Goal: Task Accomplishment & Management: Manage account settings

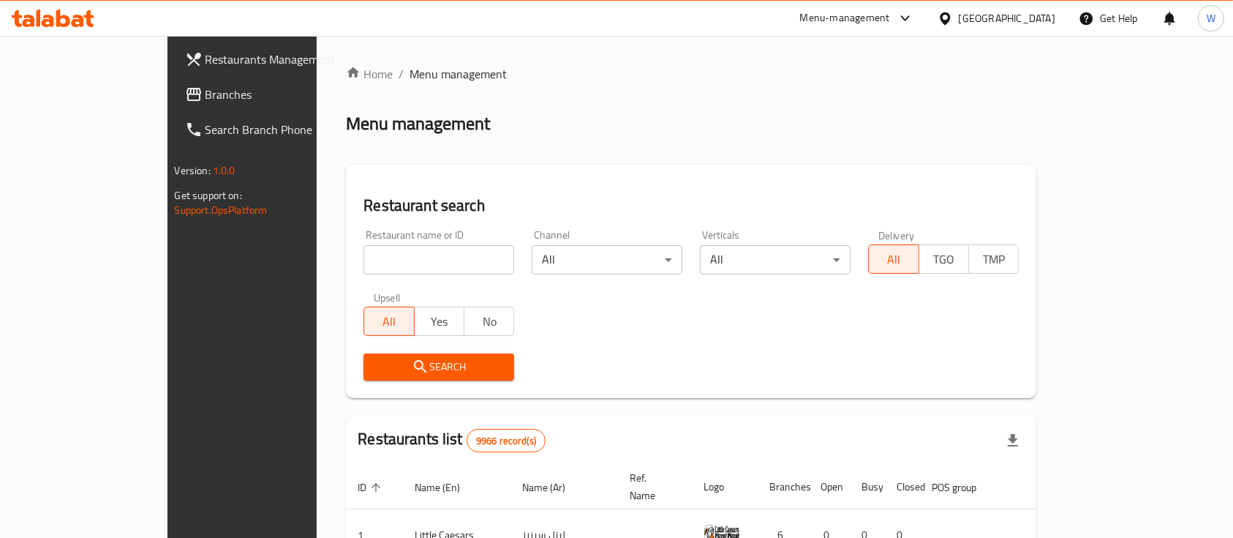
click at [874, 5] on div "Menu-management" at bounding box center [857, 18] width 138 height 35
drag, startPoint x: 885, startPoint y: 15, endPoint x: 887, endPoint y: 22, distance: 7.6
click at [887, 16] on div "Menu-management" at bounding box center [845, 19] width 90 height 18
click at [836, 100] on div "Agent Campaigns Center" at bounding box center [828, 99] width 110 height 16
click at [399, 268] on input "search" at bounding box center [439, 259] width 151 height 29
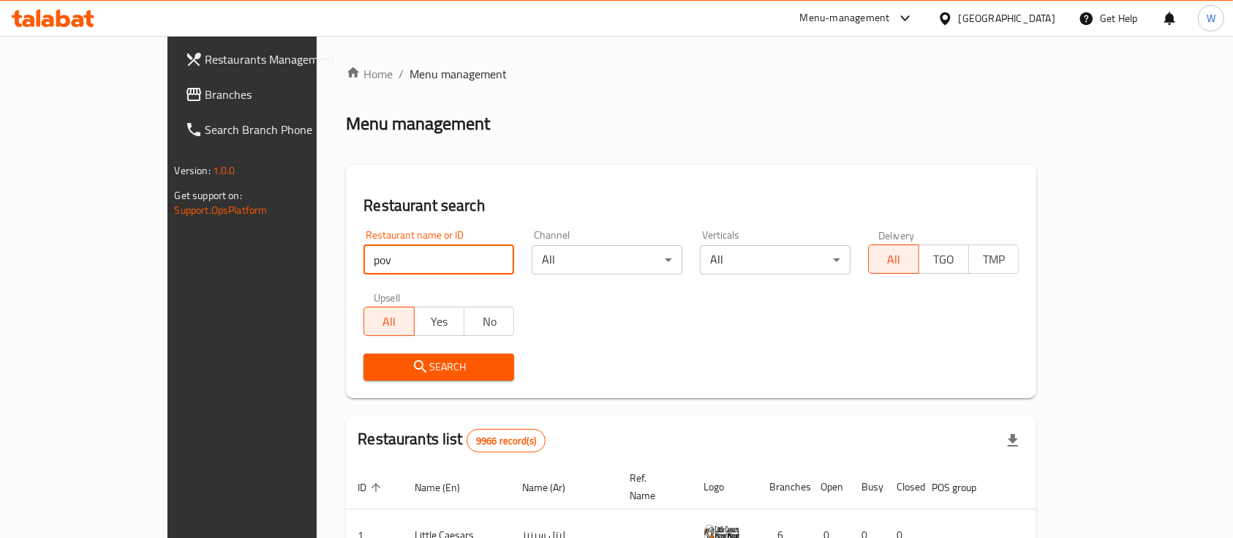
type input "pov"
click button "Search" at bounding box center [439, 366] width 151 height 27
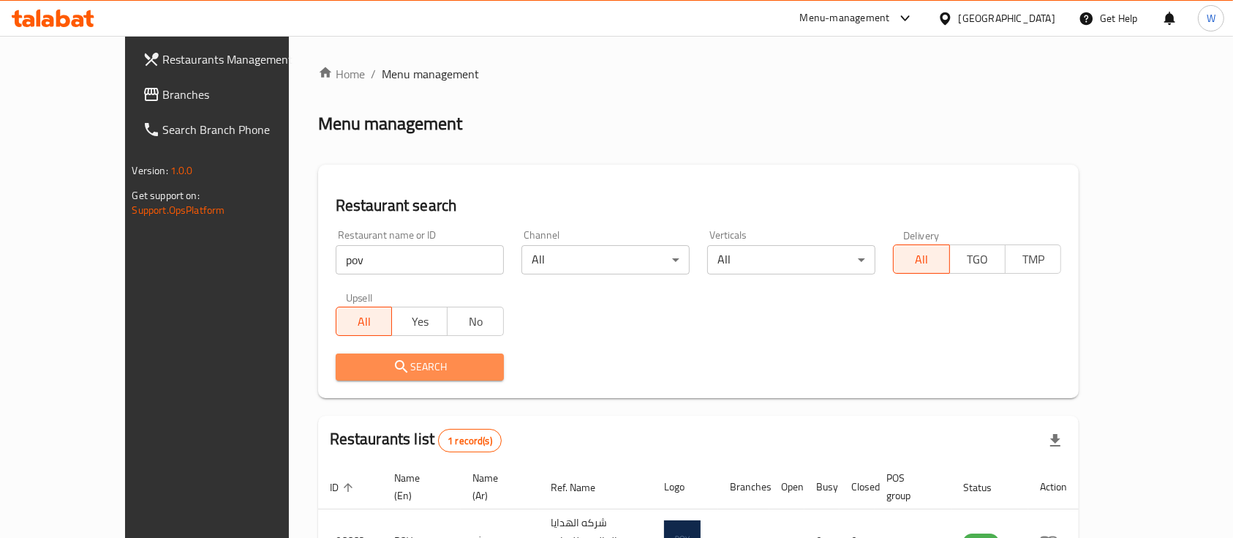
click at [380, 366] on span "Search" at bounding box center [419, 367] width 145 height 18
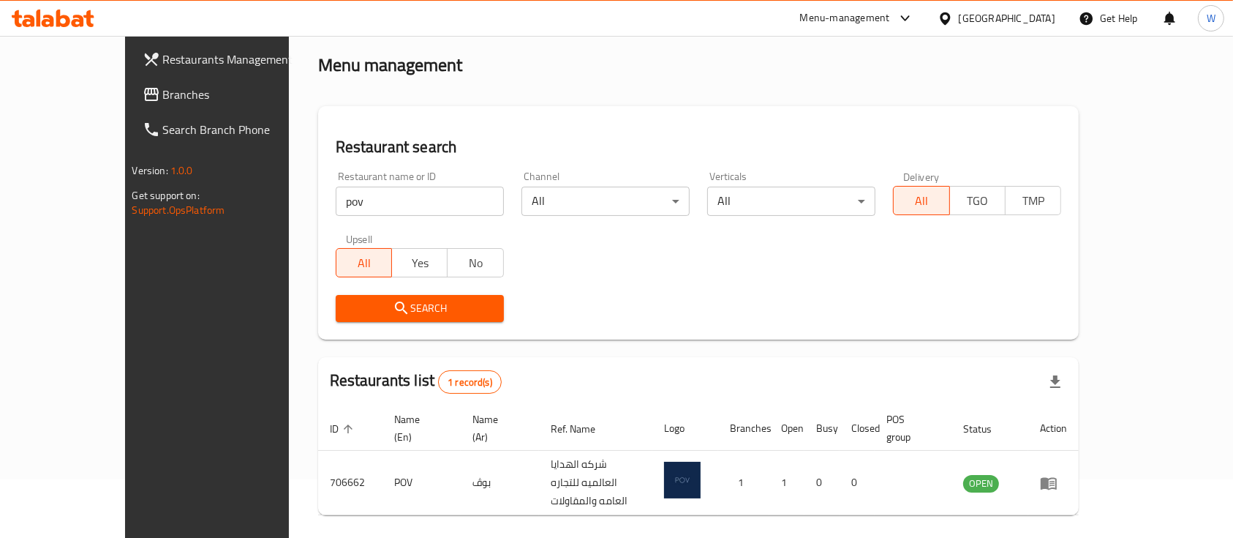
scroll to position [86, 0]
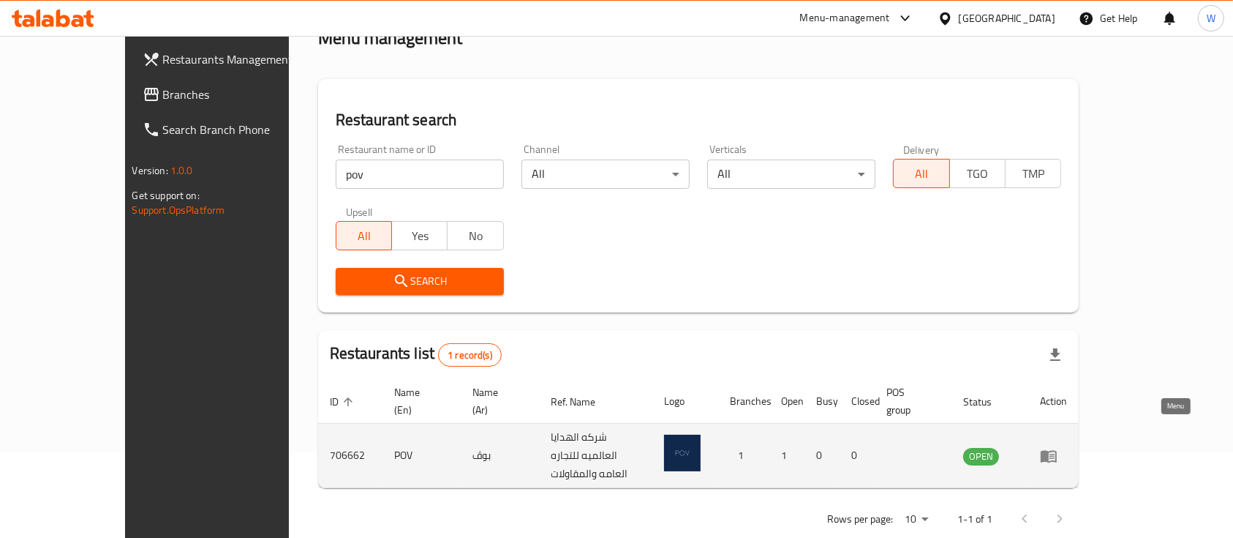
click at [1058, 447] on icon "enhanced table" at bounding box center [1049, 456] width 18 height 18
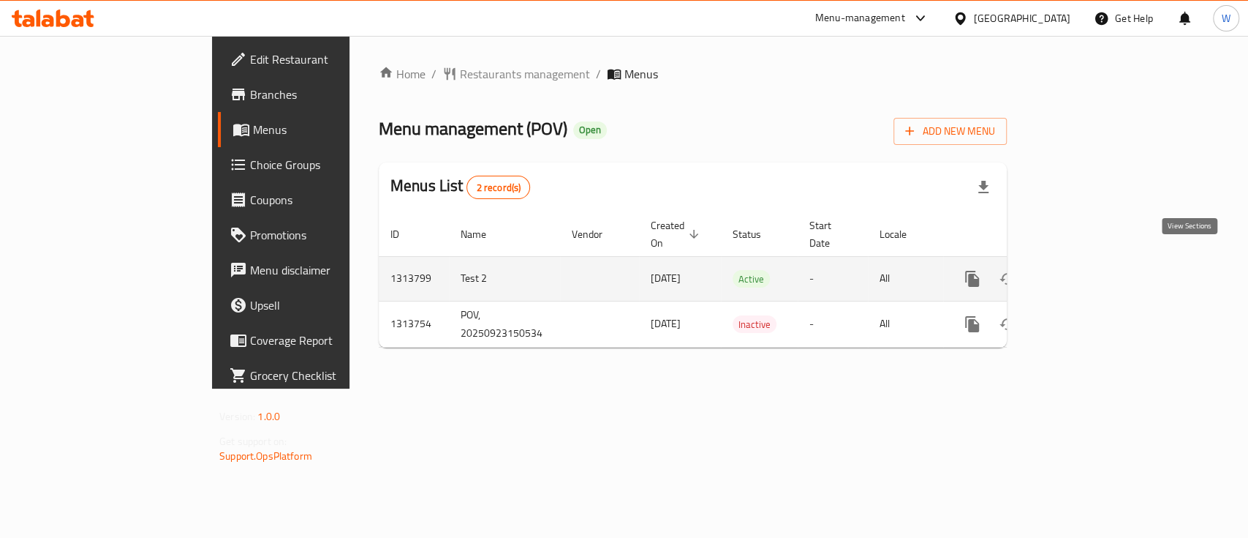
click at [1087, 270] on icon "enhanced table" at bounding box center [1078, 279] width 18 height 18
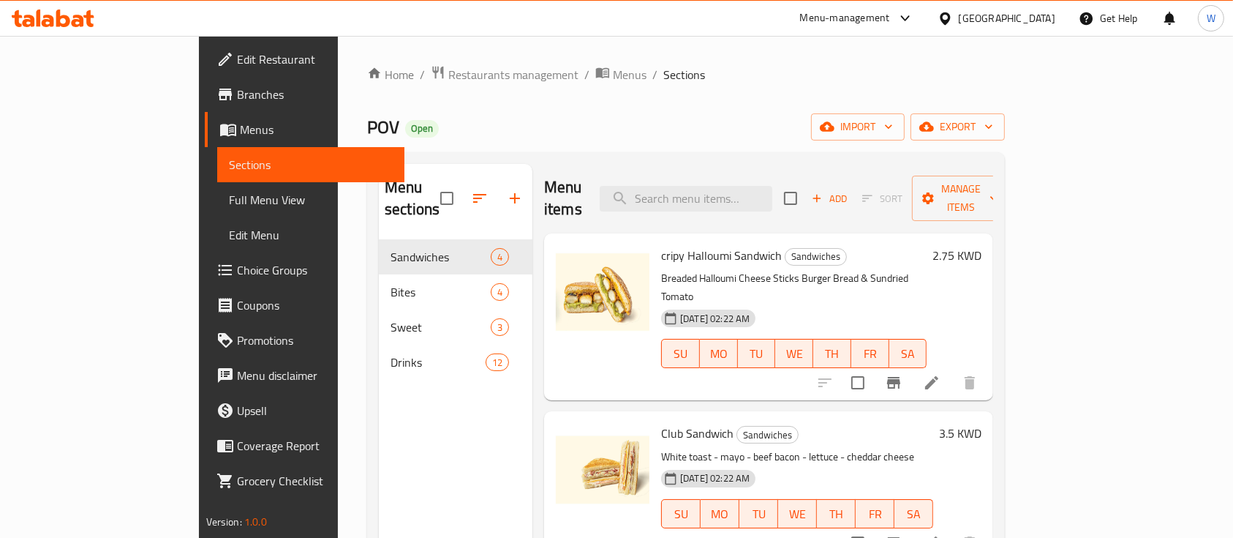
click at [695, 121] on div "POV Open import export" at bounding box center [686, 126] width 638 height 27
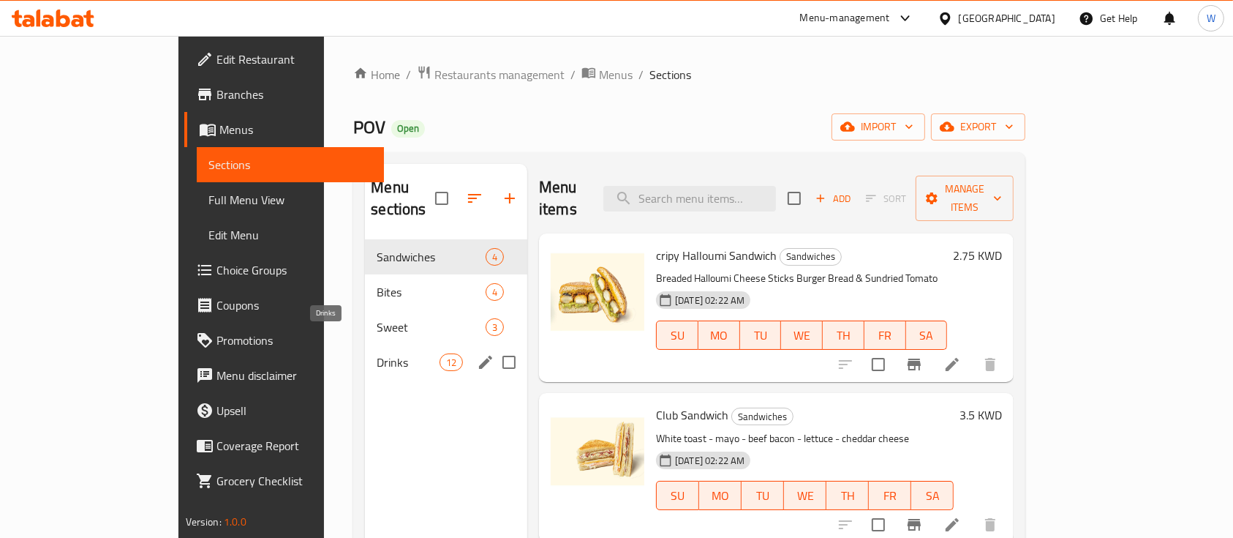
click at [377, 353] on span "Drinks" at bounding box center [408, 362] width 62 height 18
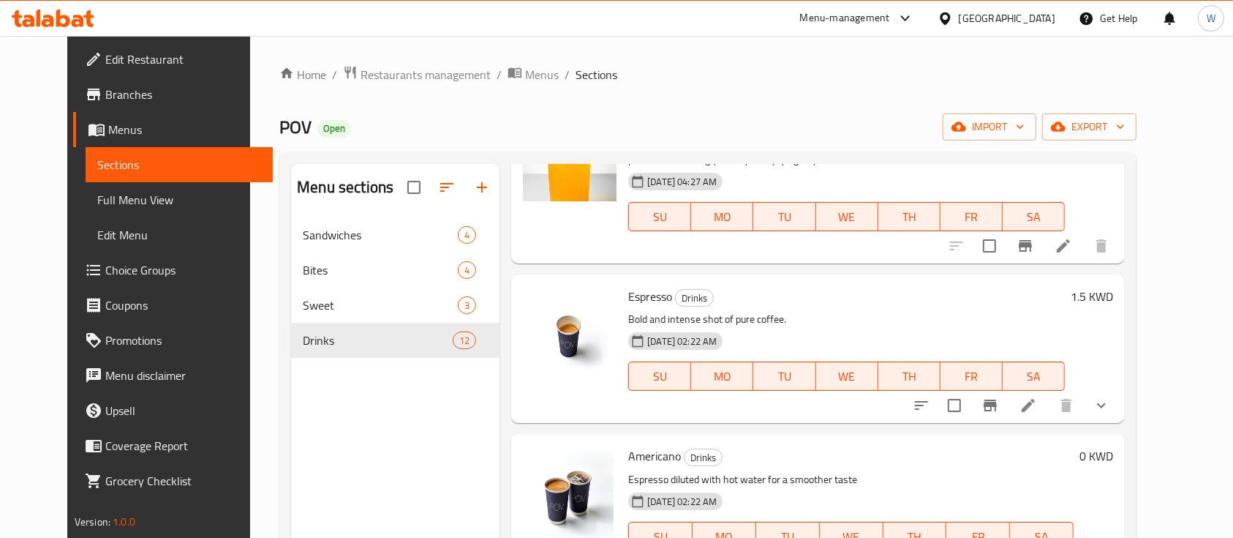
scroll to position [293, 0]
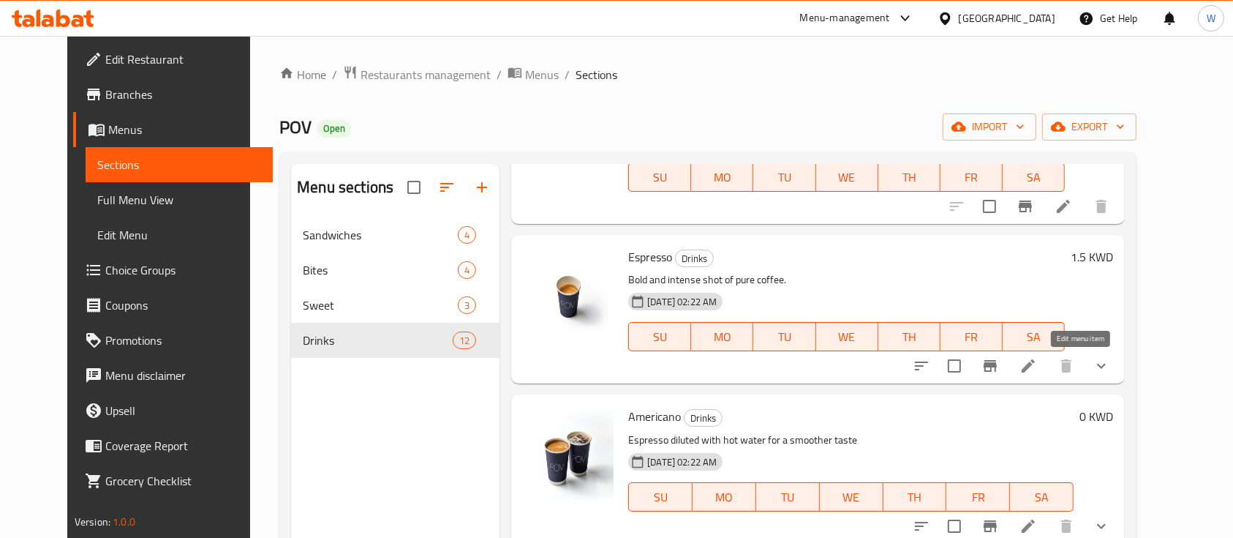
click at [1035, 367] on icon at bounding box center [1028, 365] width 13 height 13
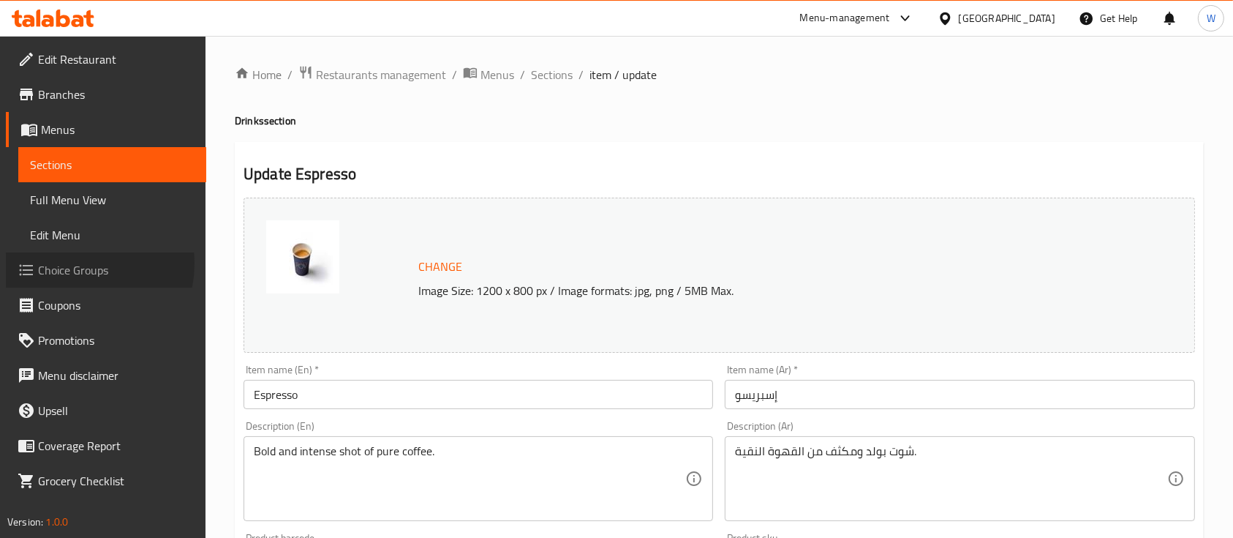
click at [75, 263] on span "Choice Groups" at bounding box center [116, 270] width 157 height 18
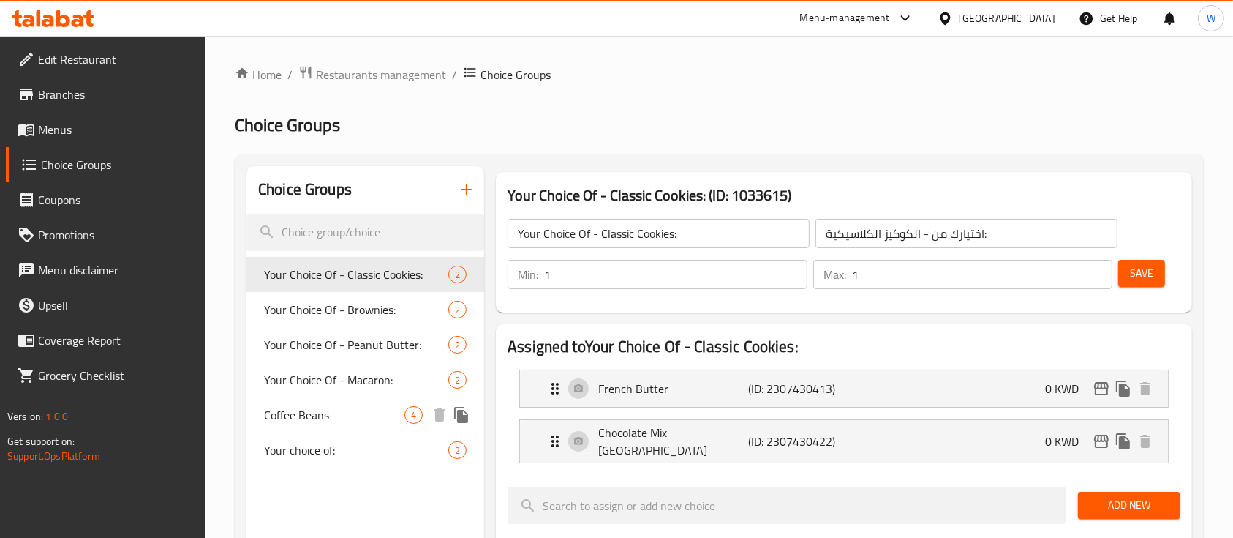
click at [311, 406] on span "Coffee Beans" at bounding box center [334, 415] width 140 height 18
type input "Coffee Beans"
type input "حبوب قهوة"
type input "0"
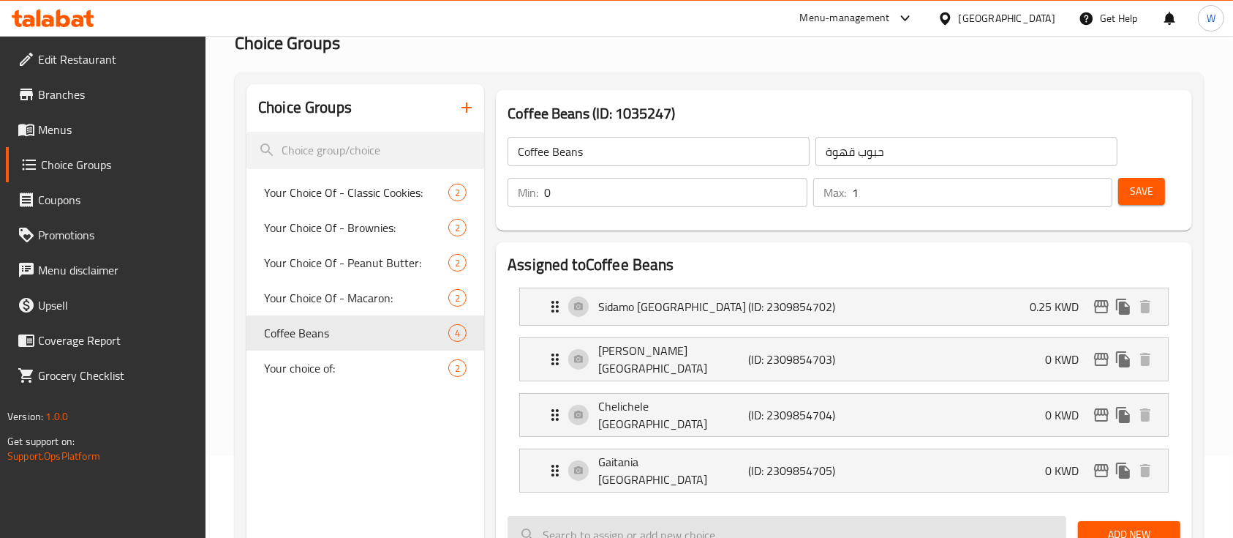
scroll to position [195, 0]
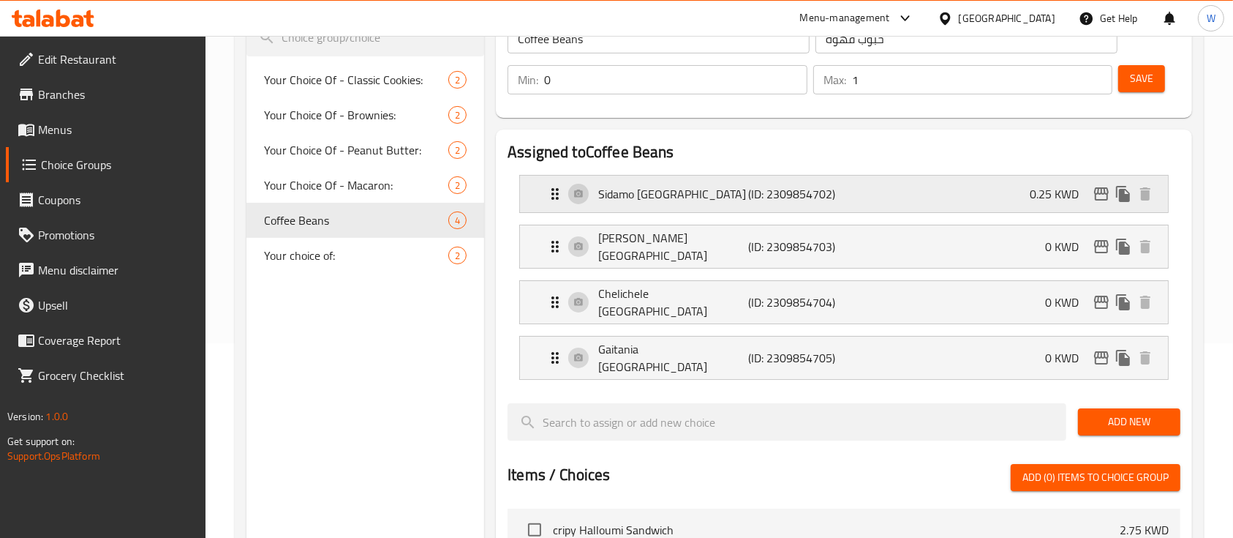
click at [982, 185] on div "Sidamo Ethiopia (ID: 2309854702) 0.25 KWD" at bounding box center [848, 194] width 604 height 37
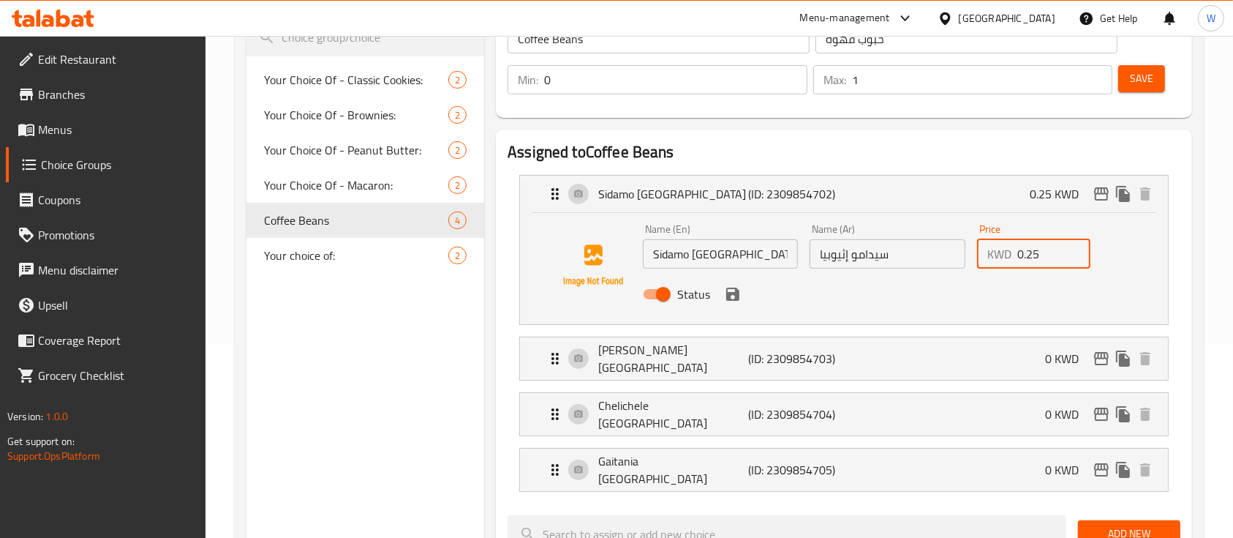
drag, startPoint x: 1044, startPoint y: 247, endPoint x: 986, endPoint y: 260, distance: 59.3
click at [986, 260] on div "KWD 0.25 Price" at bounding box center [1033, 253] width 113 height 29
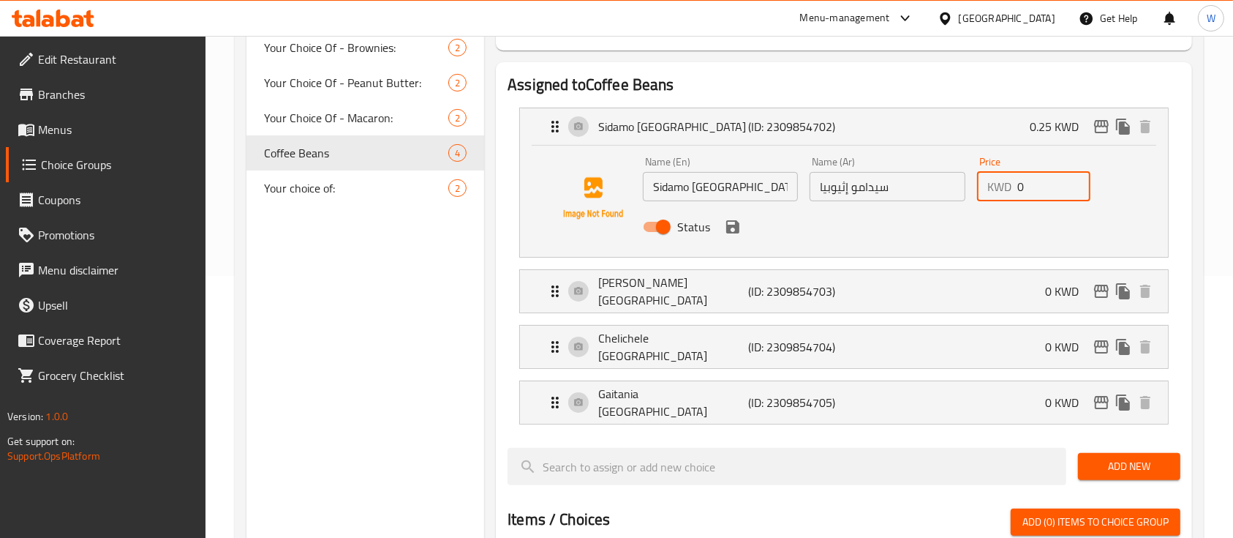
scroll to position [293, 0]
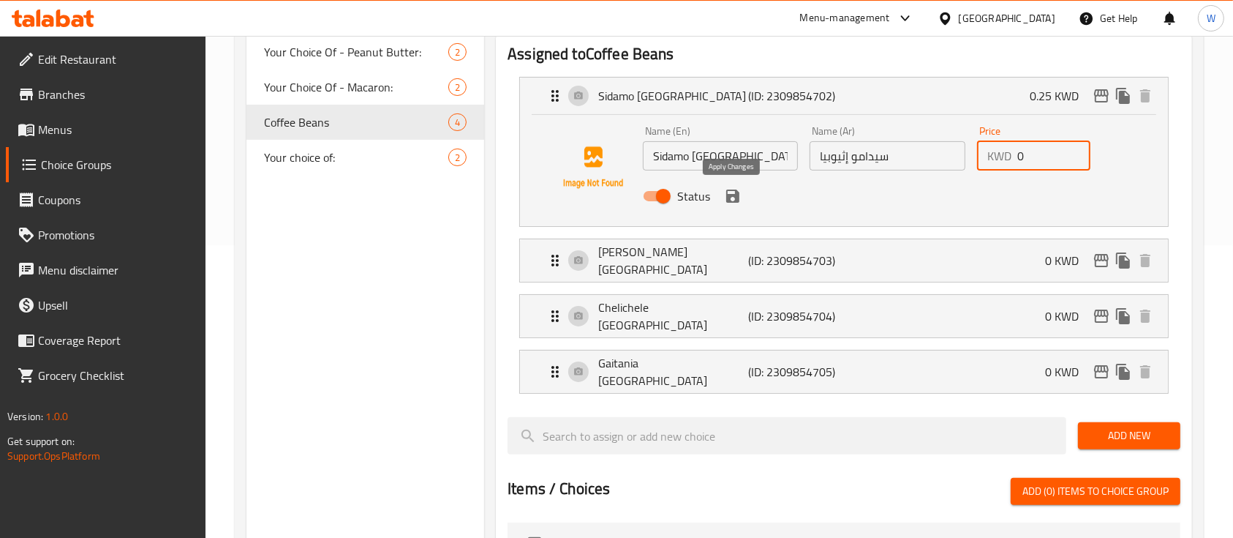
click at [730, 192] on icon "save" at bounding box center [733, 196] width 18 height 18
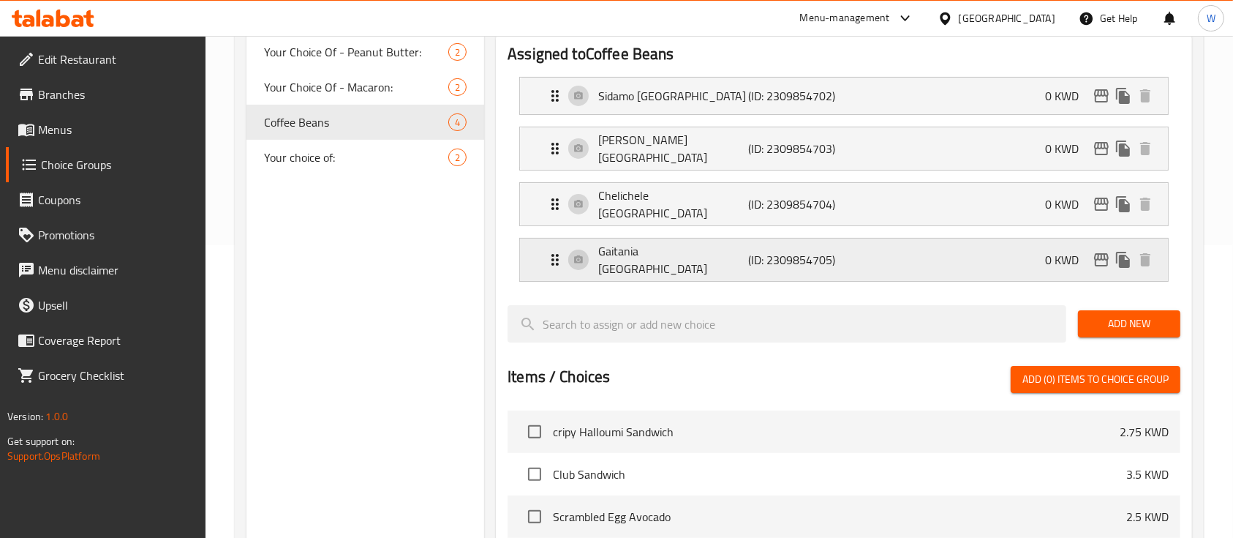
type input "0"
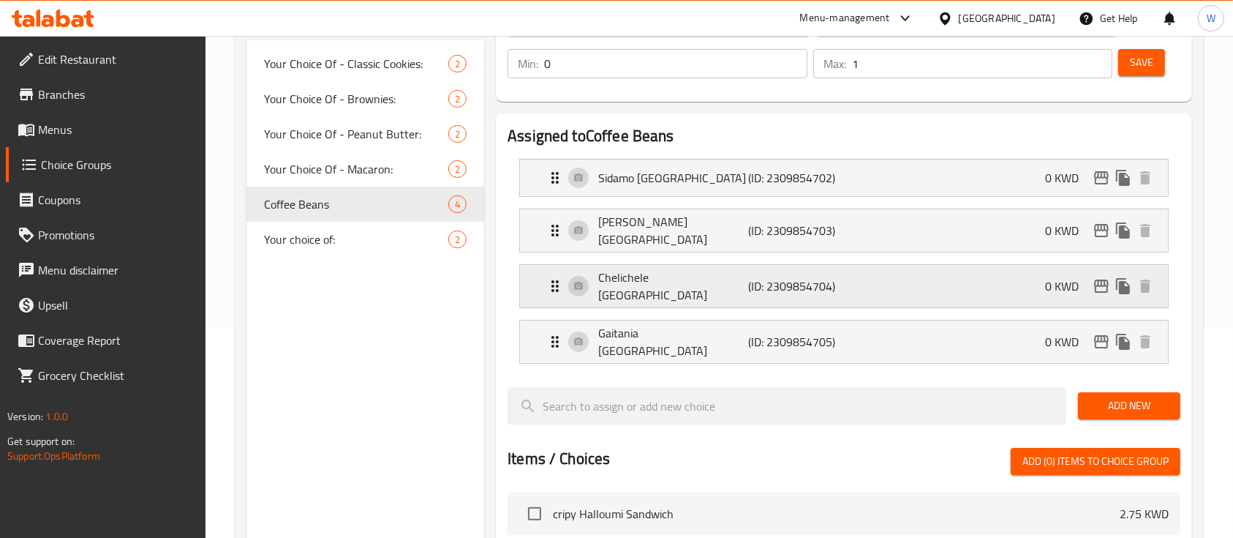
scroll to position [97, 0]
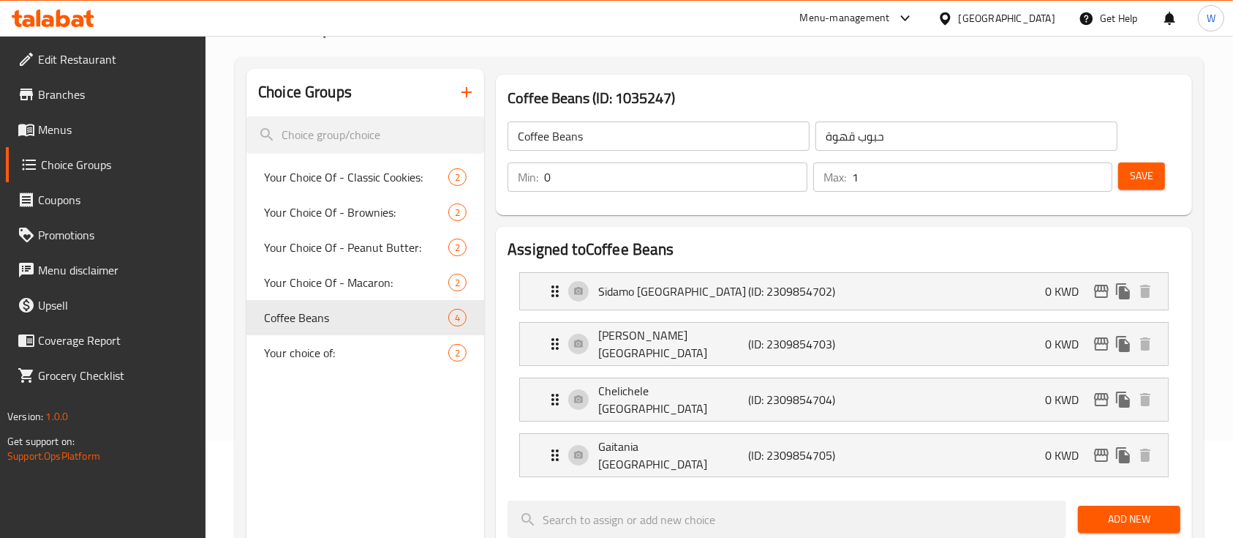
click at [1153, 189] on div "Save" at bounding box center [1143, 176] width 56 height 35
click at [1155, 176] on button "Save" at bounding box center [1141, 175] width 47 height 27
click at [61, 123] on span "Menus" at bounding box center [116, 130] width 157 height 18
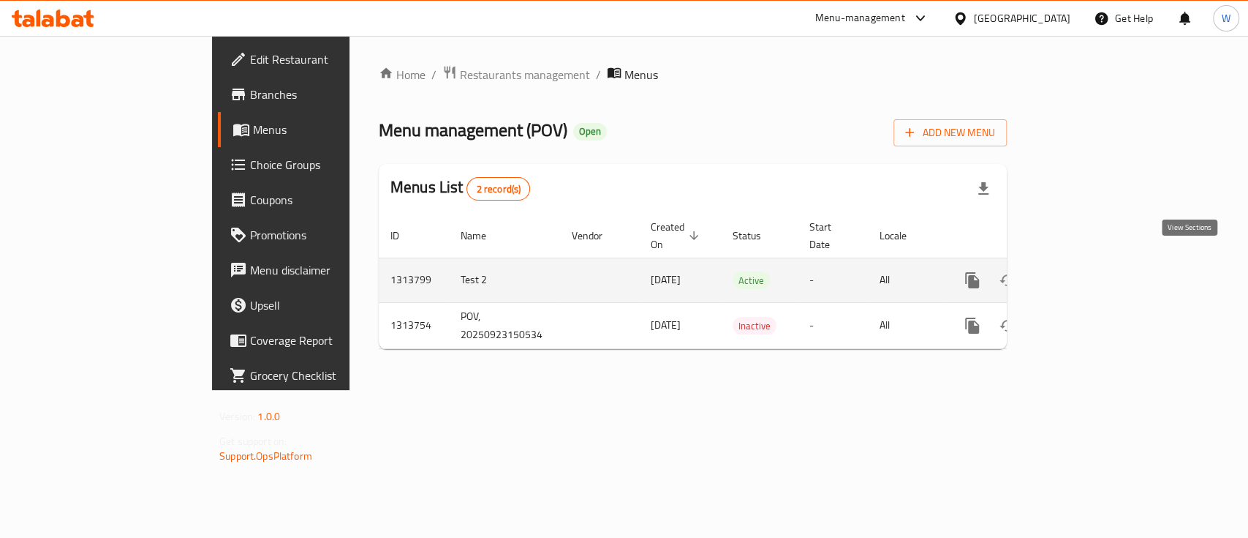
click at [1096, 269] on link "enhanced table" at bounding box center [1078, 280] width 35 height 35
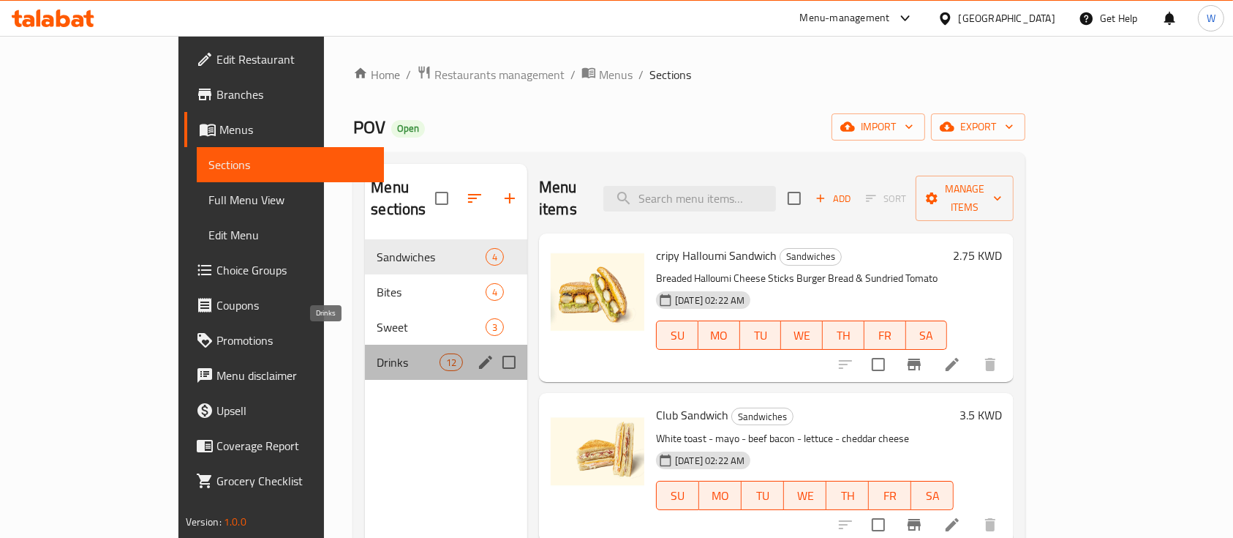
click at [377, 353] on span "Drinks" at bounding box center [408, 362] width 62 height 18
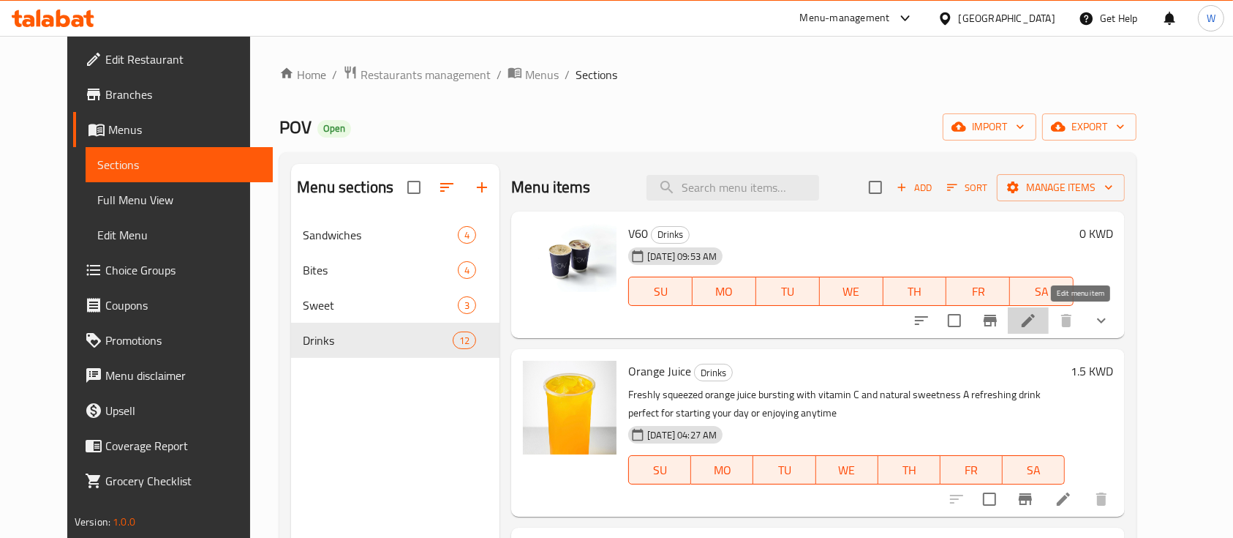
click at [1037, 319] on icon at bounding box center [1029, 321] width 18 height 18
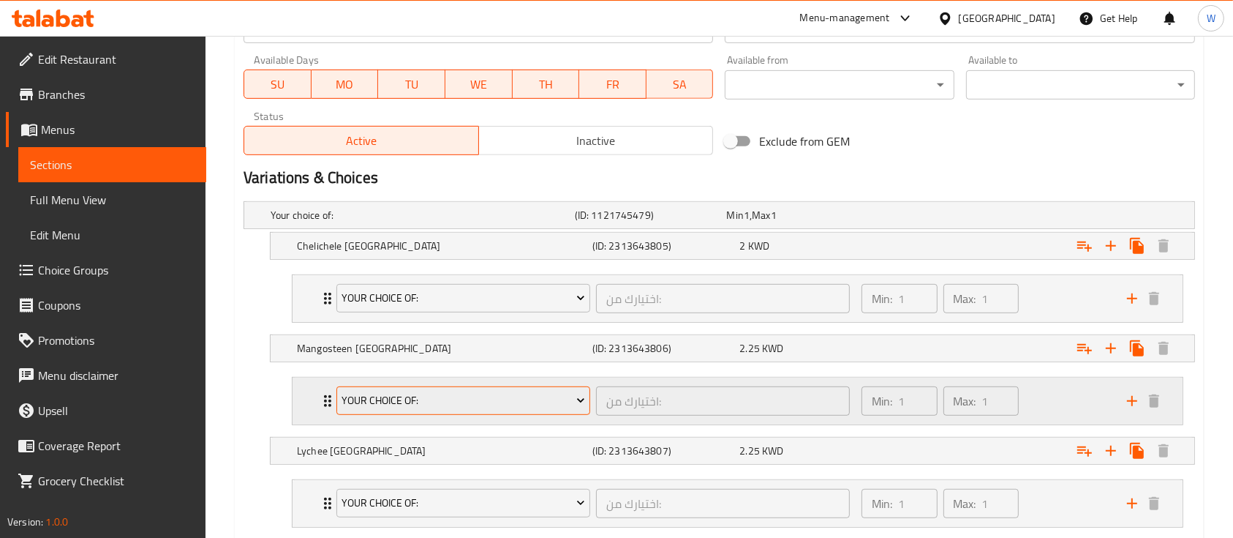
scroll to position [771, 0]
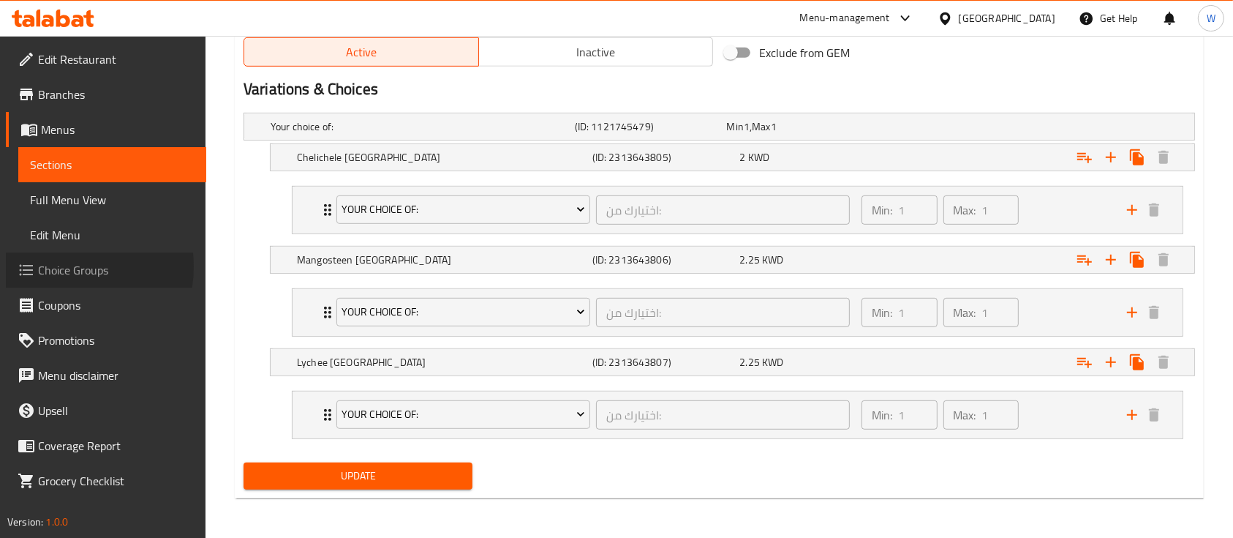
click at [61, 266] on span "Choice Groups" at bounding box center [116, 270] width 157 height 18
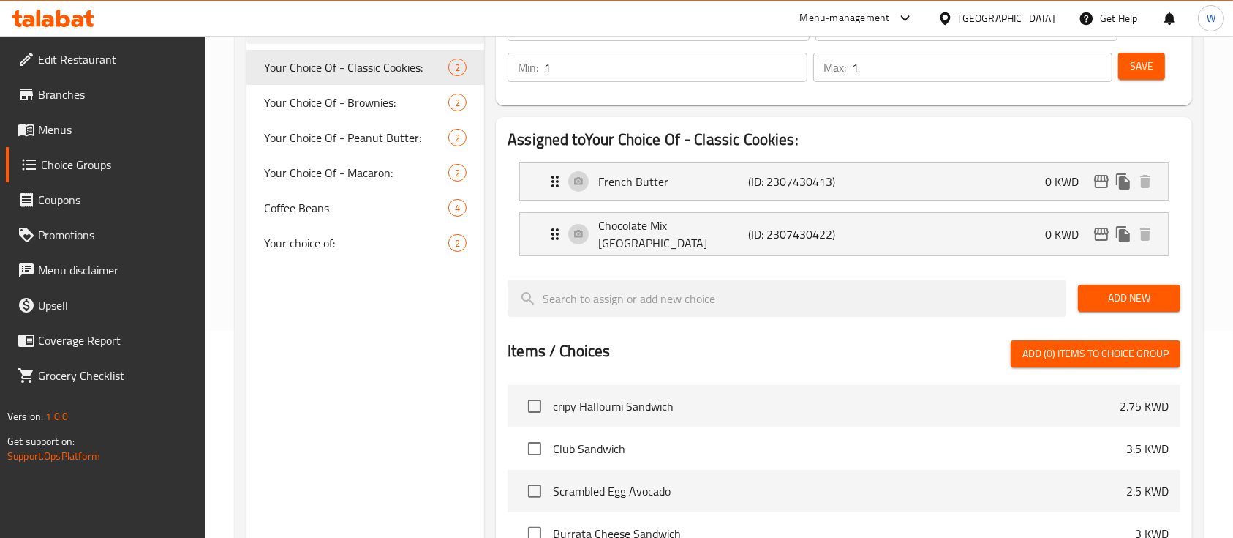
scroll to position [110, 0]
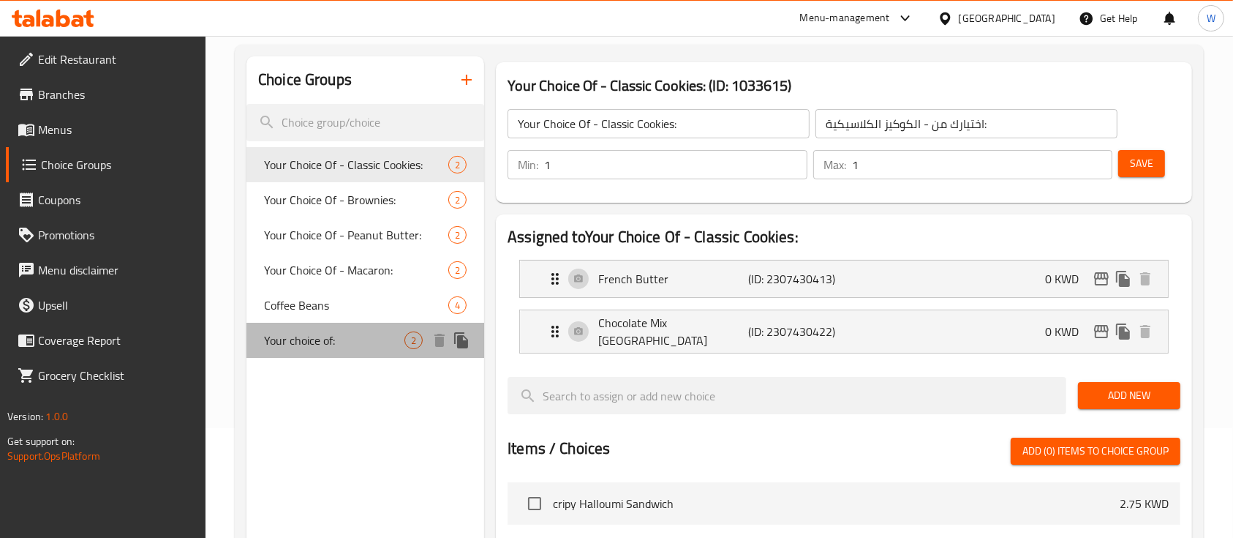
click at [287, 335] on span "Your choice of:" at bounding box center [334, 340] width 140 height 18
type input "Your choice of:"
type input "اختيارك من:"
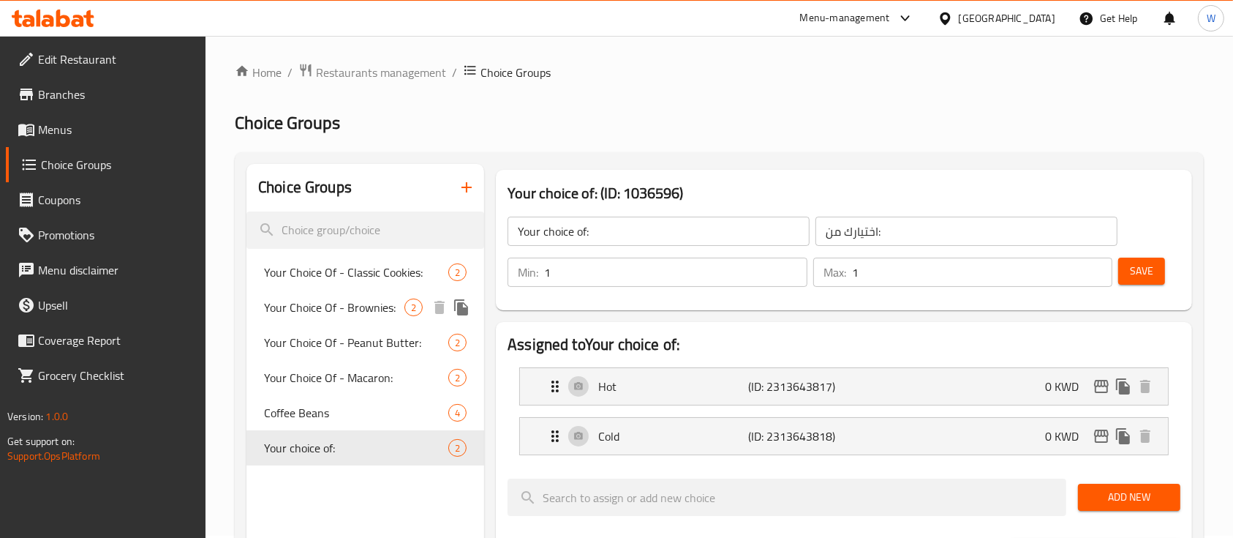
scroll to position [0, 0]
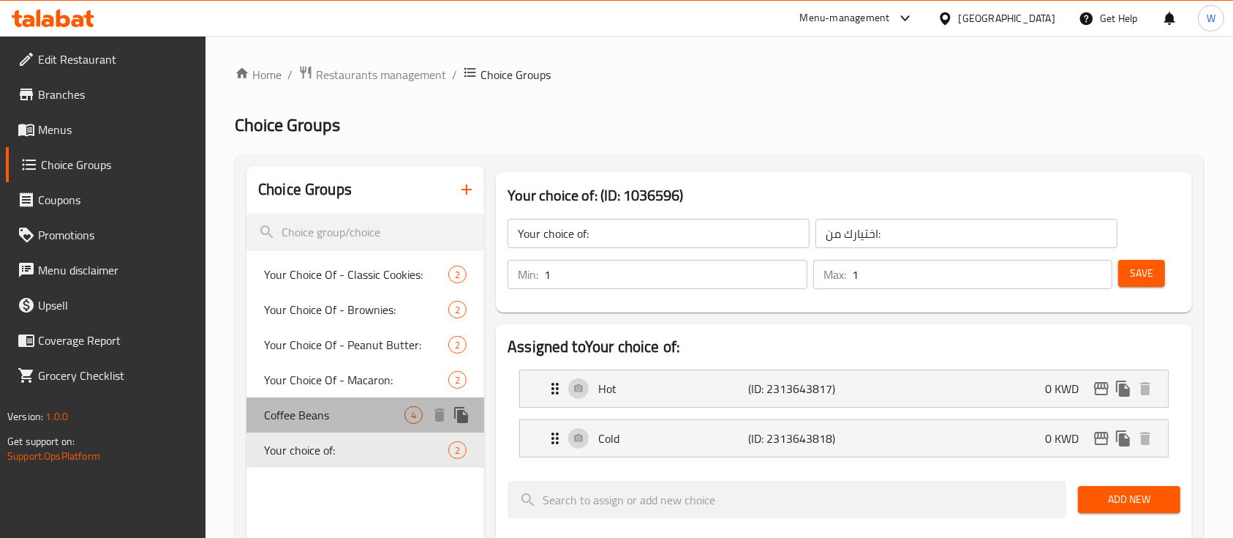
click at [301, 415] on span "Coffee Beans" at bounding box center [334, 415] width 140 height 18
type input "Coffee Beans"
type input "حبوب قهوة"
type input "0"
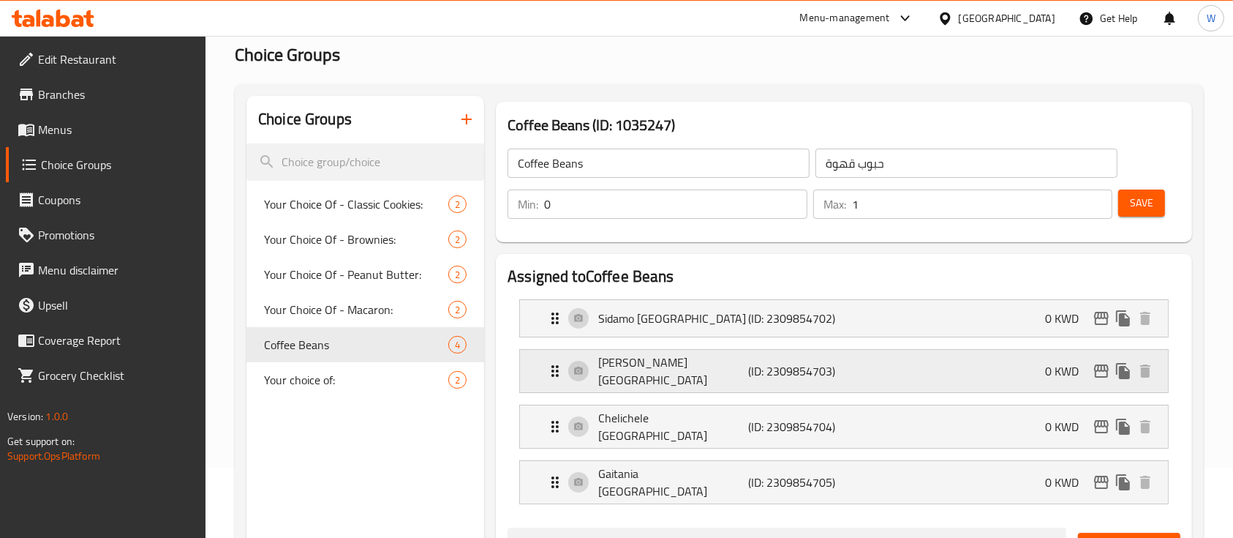
scroll to position [97, 0]
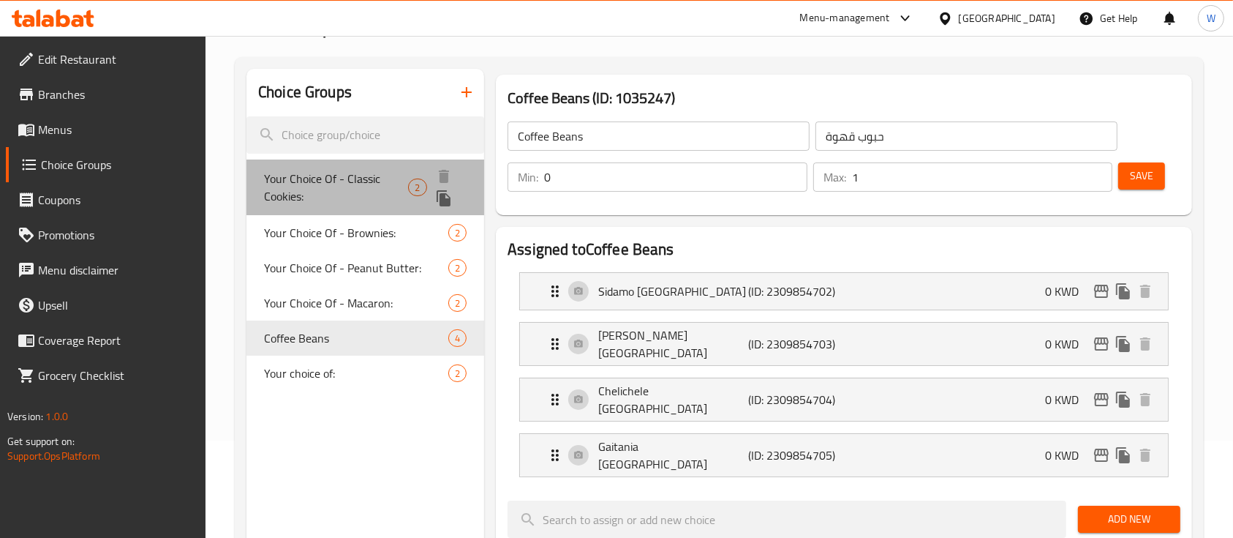
click at [324, 167] on div "Your Choice Of - Classic Cookies: 2" at bounding box center [365, 187] width 238 height 56
type input "Your Choice Of - Classic Cookies:"
type input "اختيارك من - الكوكيز الكلاسيكية:"
type input "1"
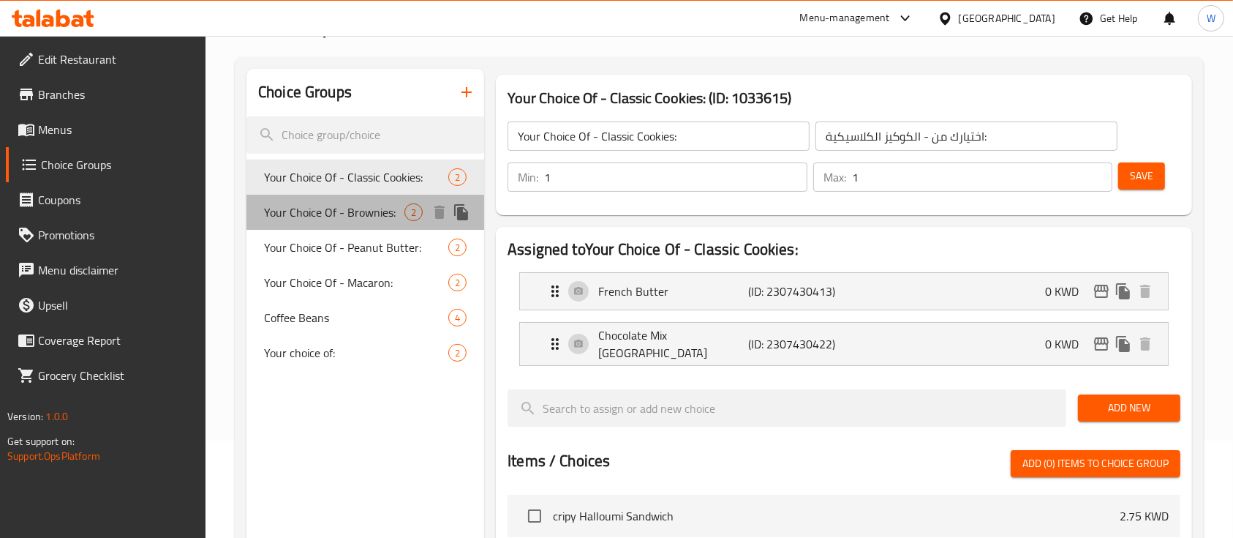
click at [318, 199] on div "Your Choice Of - Brownies: 2" at bounding box center [365, 212] width 238 height 35
type input "Your Choice Of - Brownies:"
type input "اختيارك من - البراونيز:"
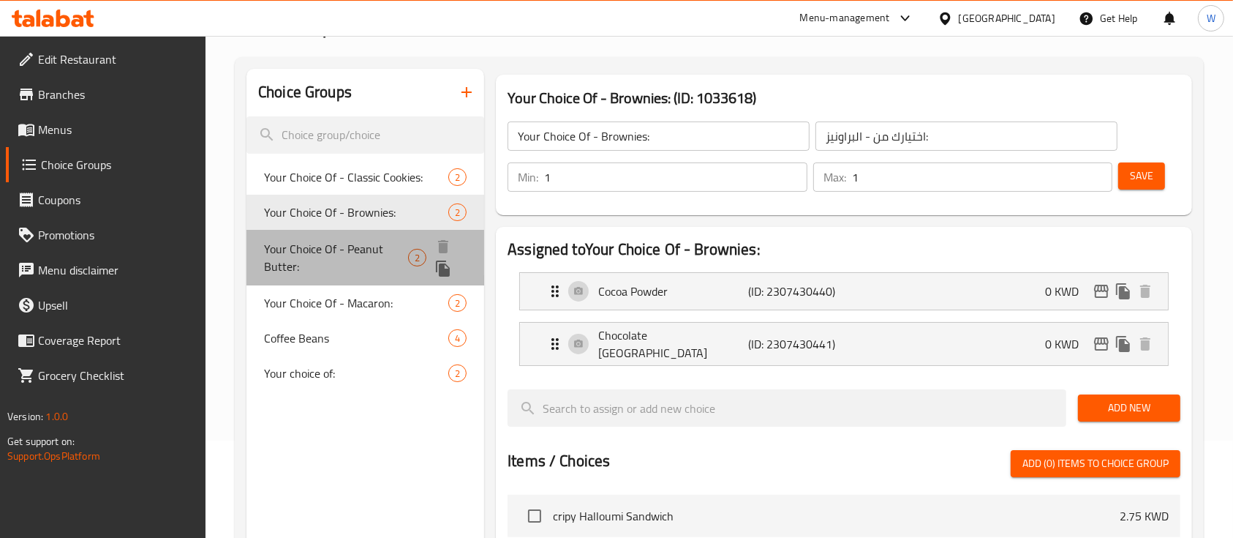
click at [339, 247] on span "Your Choice Of - Peanut Butter:" at bounding box center [336, 257] width 144 height 35
type input "Your Choice Of - Peanut Butter:"
type input "اختيارك من زبدة الفول السوداني:"
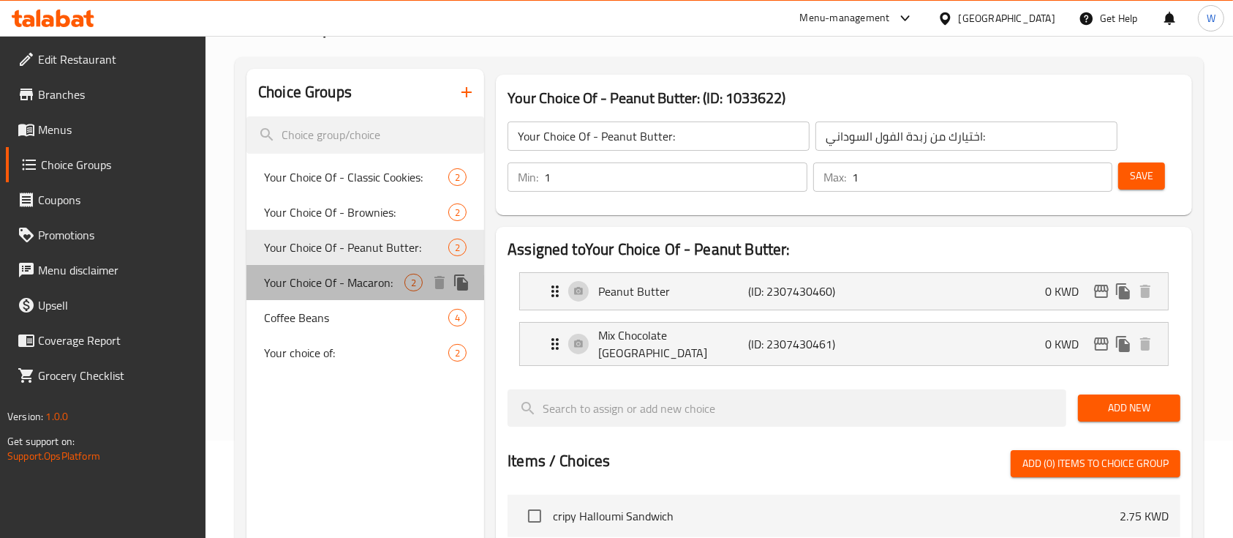
click at [331, 278] on span "Your Choice Of - Macaron:" at bounding box center [334, 283] width 140 height 18
type input "Your Choice Of - Macaron:"
type input "اختيارك من - الماكرون:"
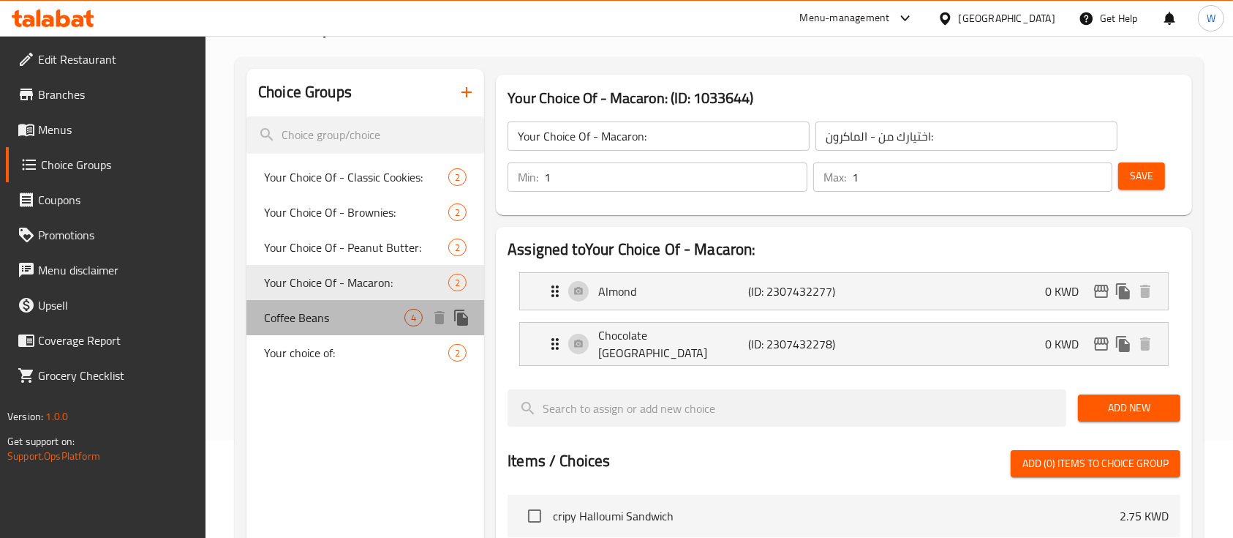
click at [334, 314] on span "Coffee Beans" at bounding box center [334, 318] width 140 height 18
type input "Coffee Beans"
type input "حبوب قهوة"
type input "0"
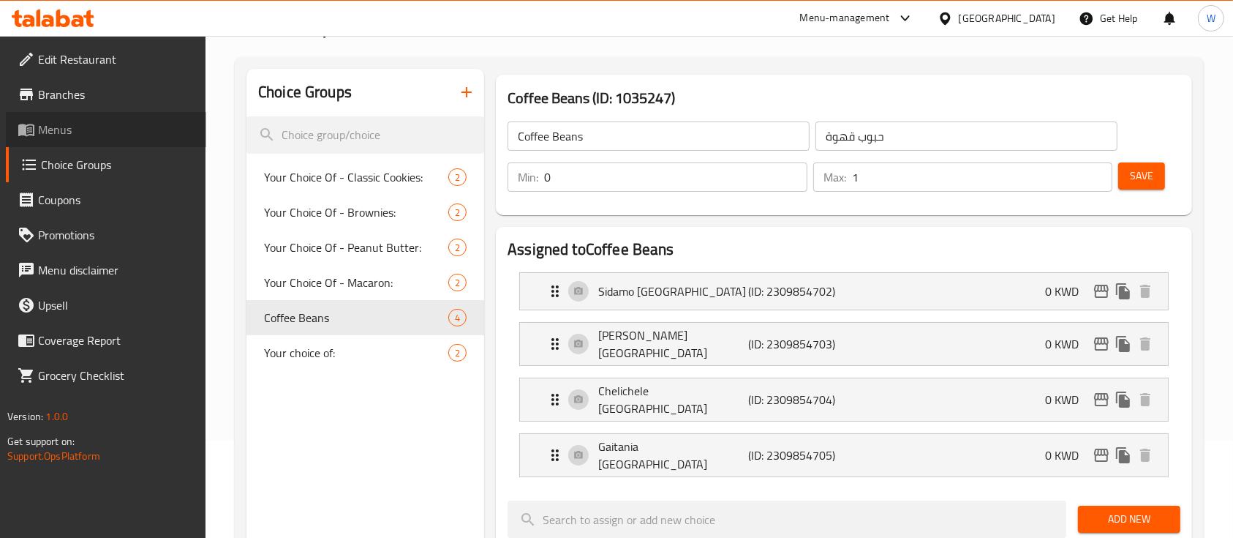
click at [77, 126] on span "Menus" at bounding box center [116, 130] width 157 height 18
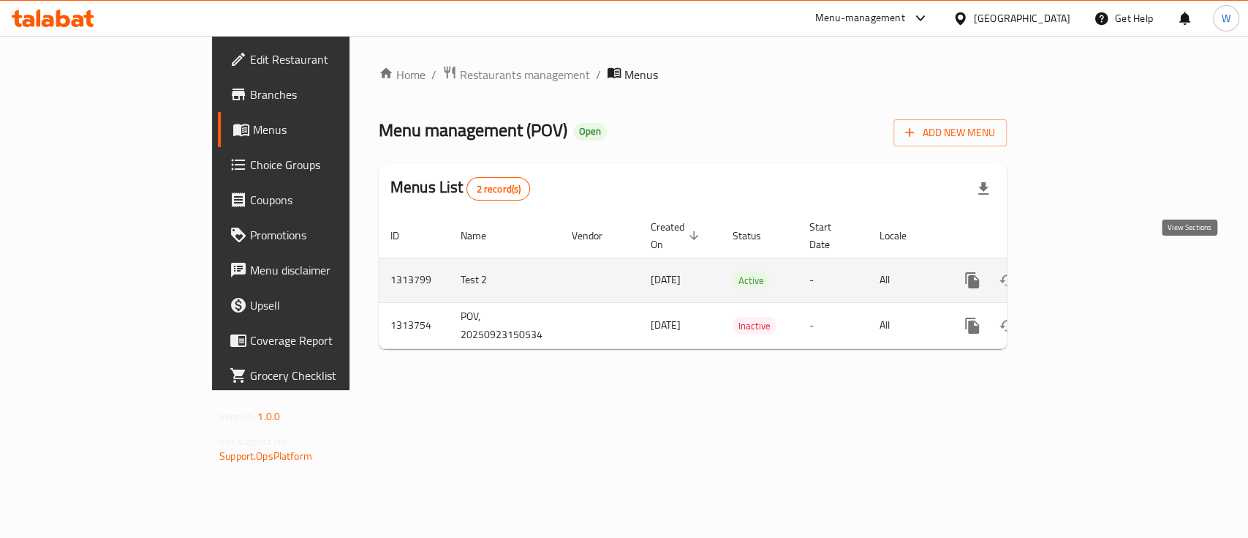
click at [1087, 271] on icon "enhanced table" at bounding box center [1078, 280] width 18 height 18
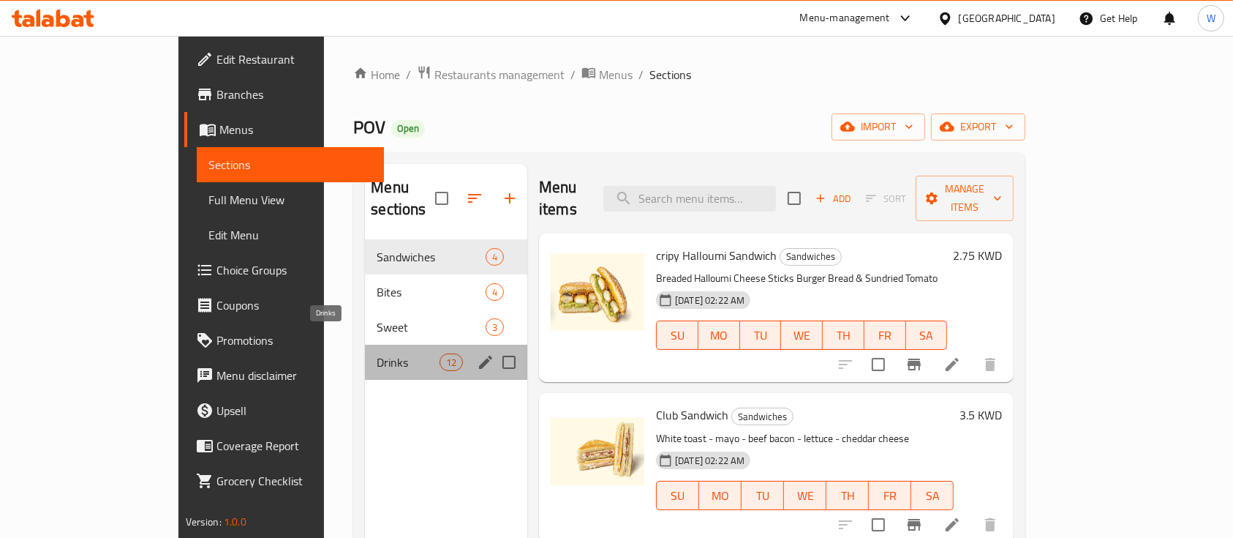
click at [377, 353] on span "Drinks" at bounding box center [408, 362] width 62 height 18
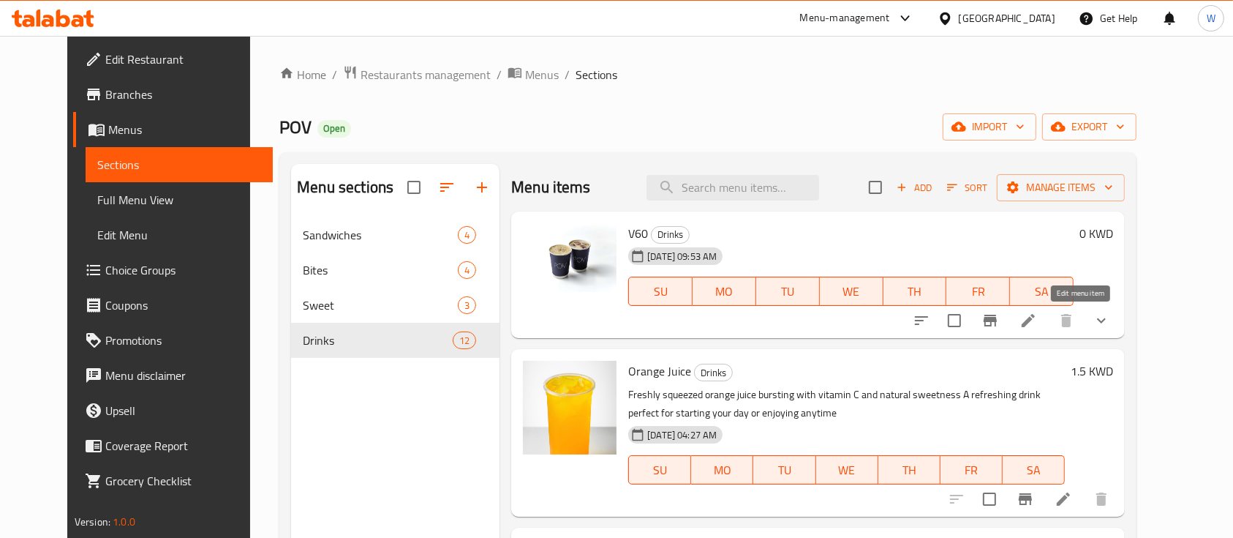
click at [1037, 328] on icon at bounding box center [1029, 321] width 18 height 18
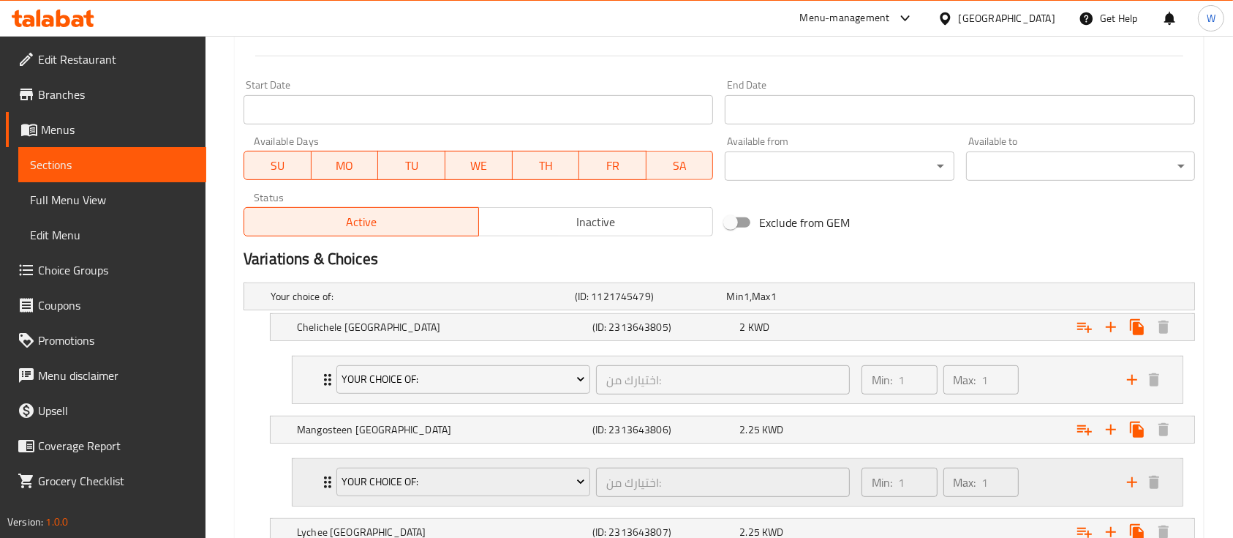
scroll to position [682, 0]
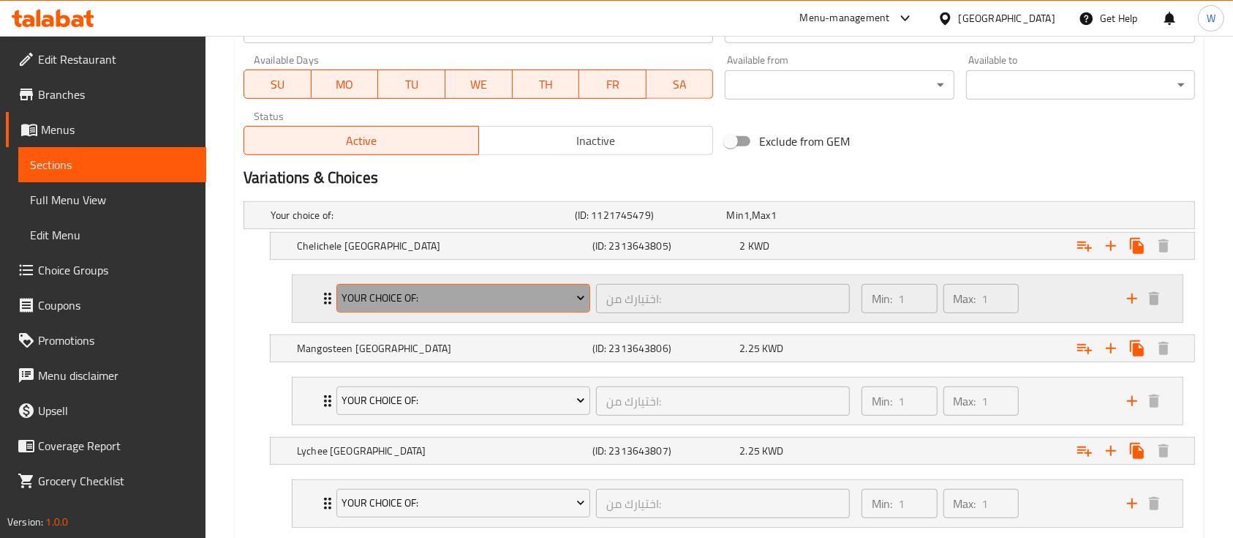
click at [568, 307] on button "Your choice of:" at bounding box center [463, 298] width 254 height 29
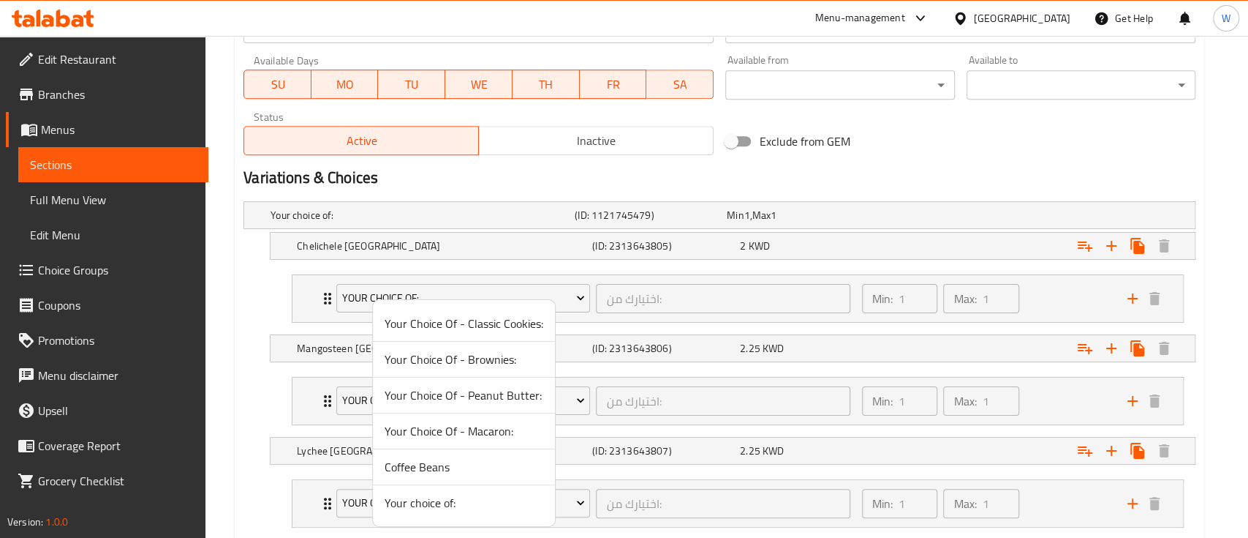
click at [608, 324] on div at bounding box center [624, 269] width 1248 height 538
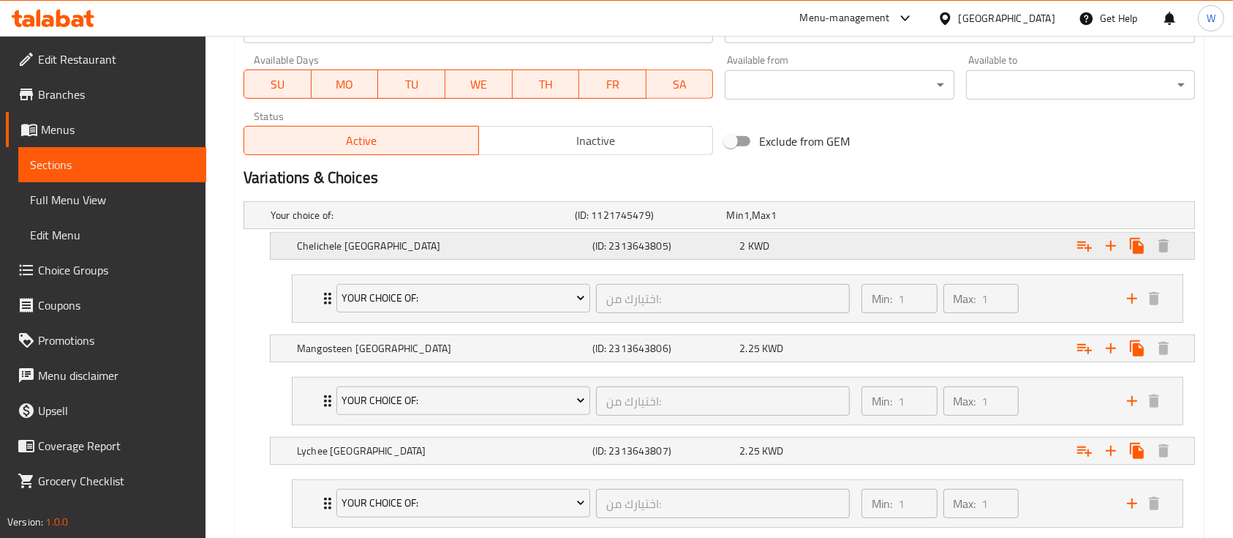
click at [760, 243] on span "KWD" at bounding box center [758, 245] width 21 height 19
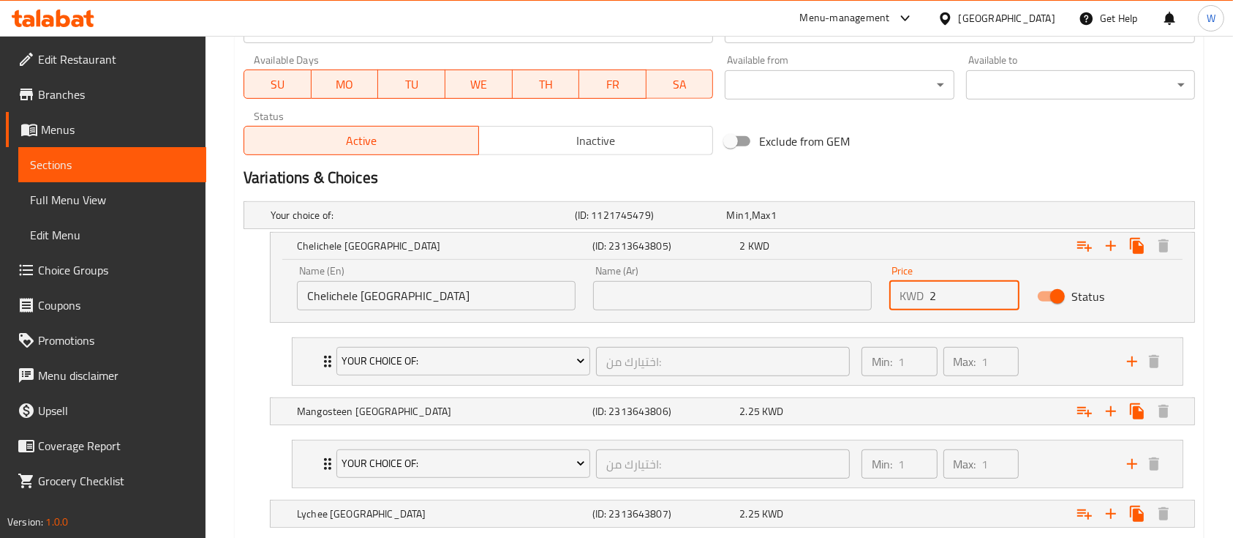
drag, startPoint x: 937, startPoint y: 295, endPoint x: 927, endPoint y: 295, distance: 10.3
click at [927, 295] on div "KWD 2 Price" at bounding box center [954, 295] width 130 height 29
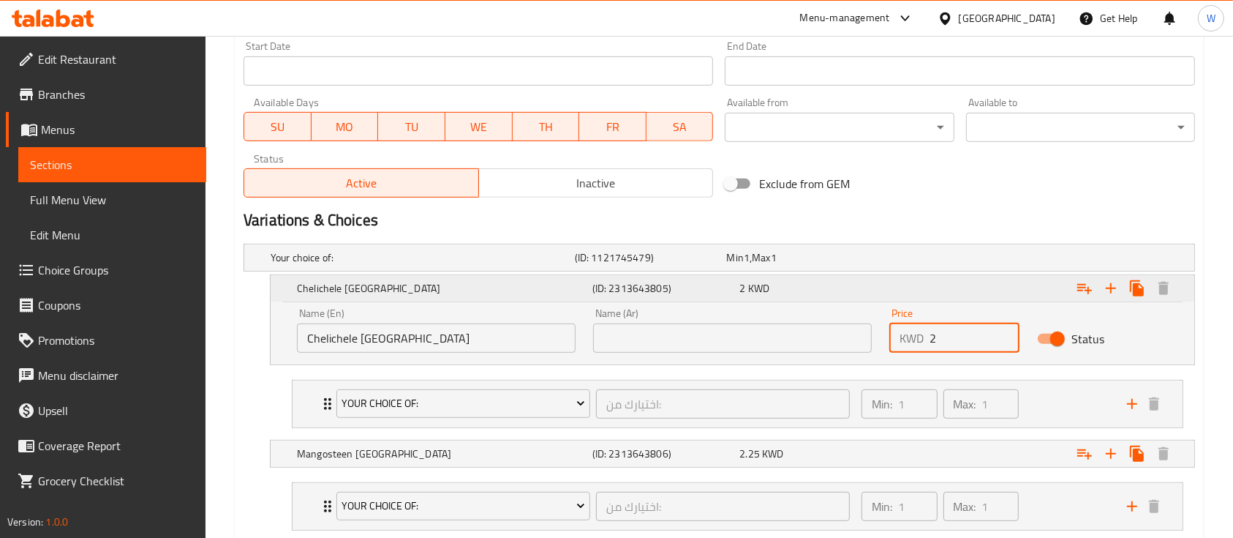
scroll to position [638, 0]
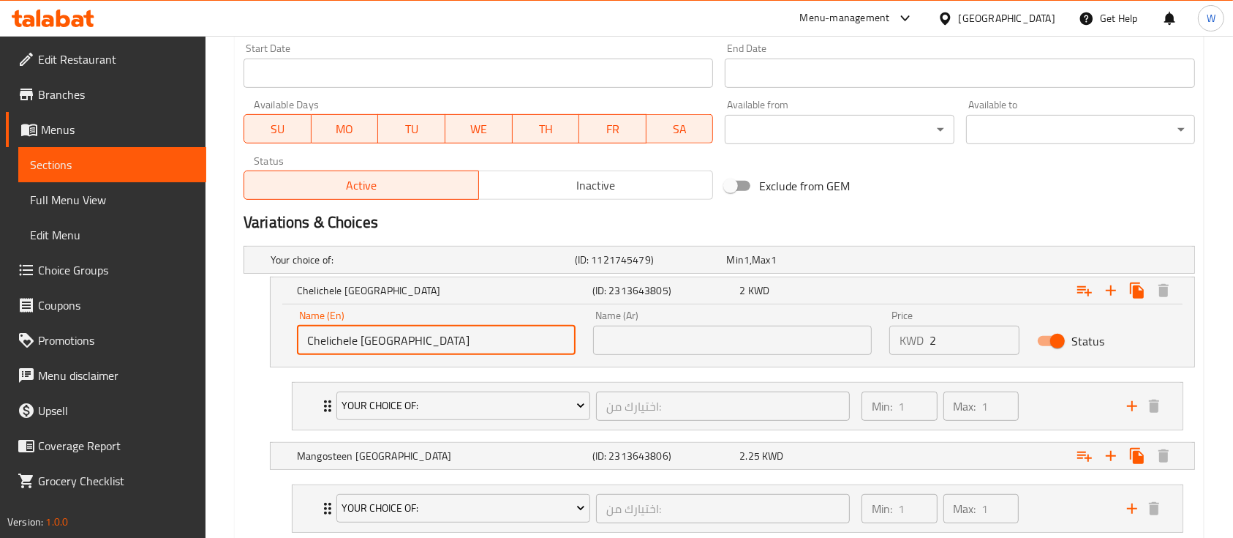
drag, startPoint x: 413, startPoint y: 334, endPoint x: 257, endPoint y: 328, distance: 156.6
click at [260, 329] on div "Chelichele Ethiopia (ID: 2313643805) 2 KWD Name (En) Chelichele Ethiopia Name (…" at bounding box center [720, 321] width 952 height 91
paste input "Uraga"
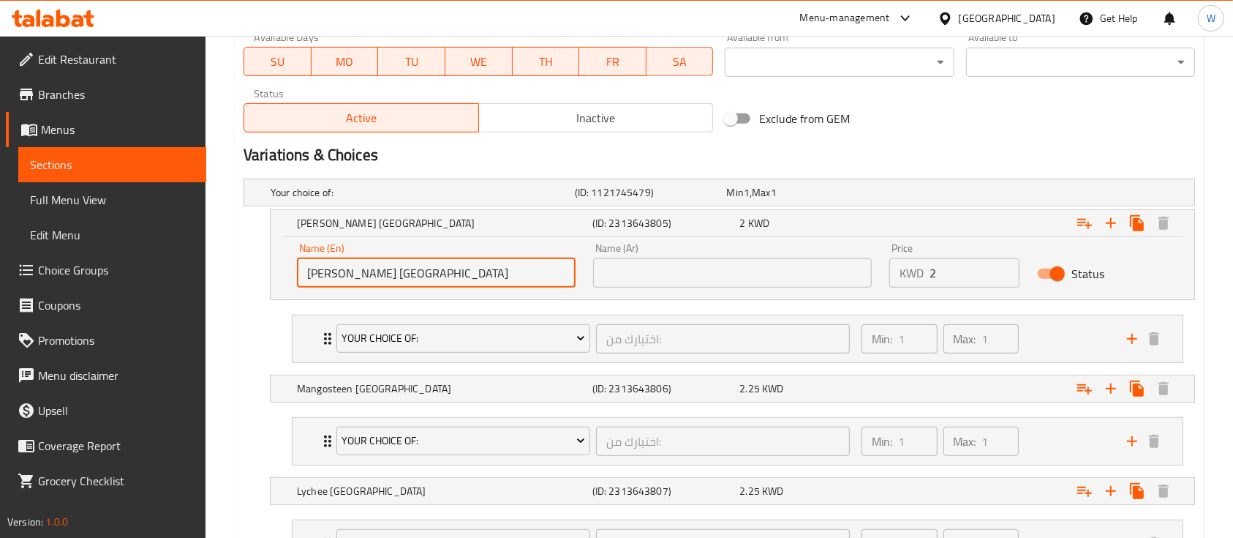
scroll to position [736, 0]
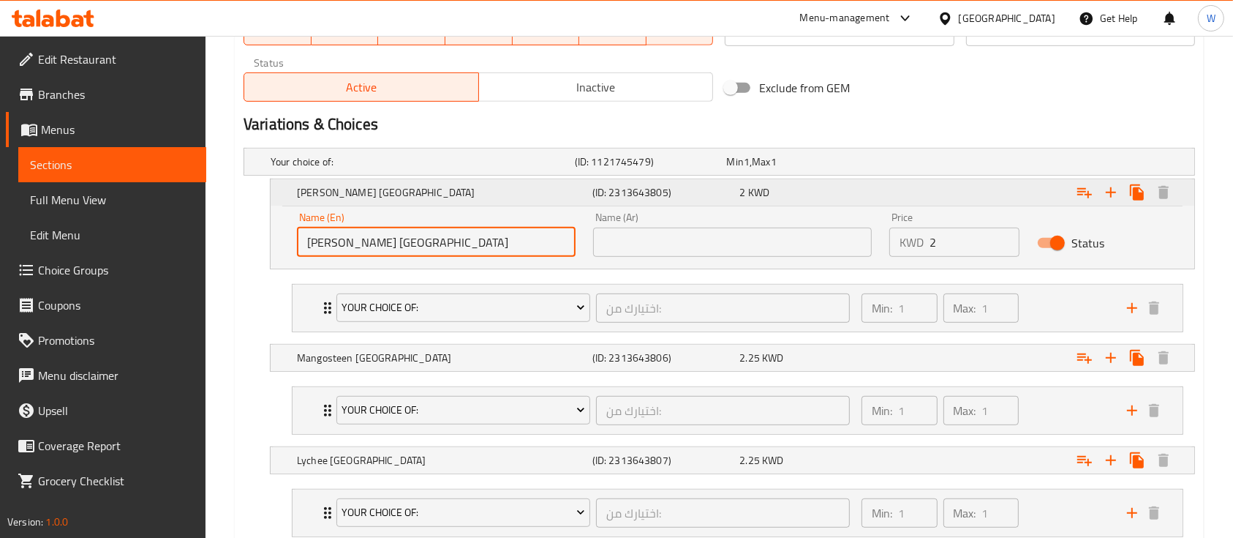
type input "Uraga Ethiopia"
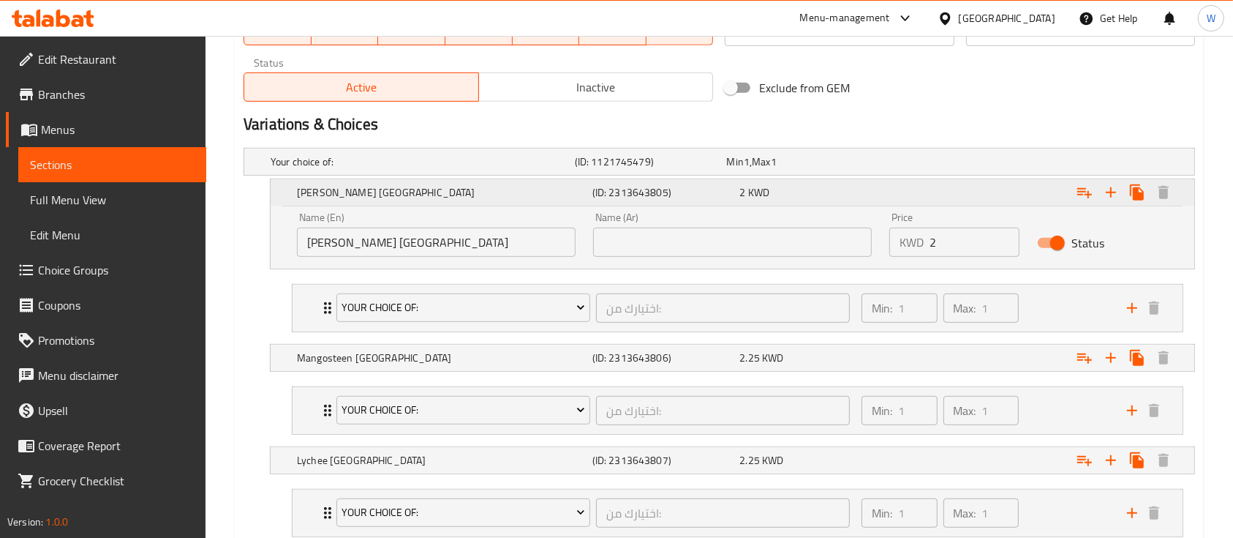
click at [355, 189] on h5 "Uraga Ethiopia" at bounding box center [442, 192] width 290 height 15
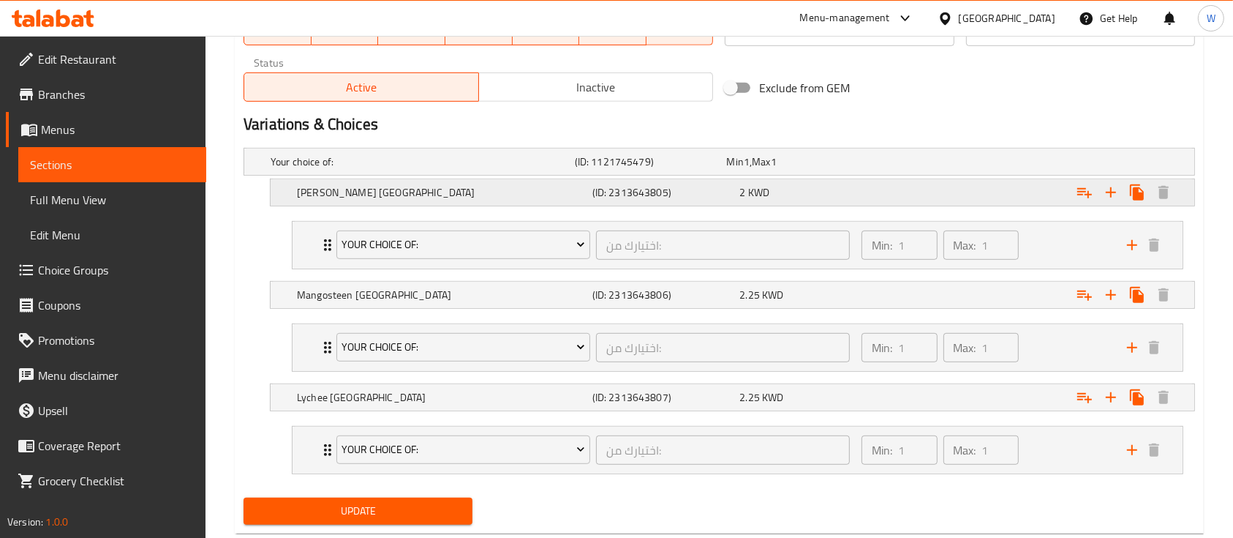
click at [355, 190] on h5 "Uraga Ethiopia" at bounding box center [442, 192] width 290 height 15
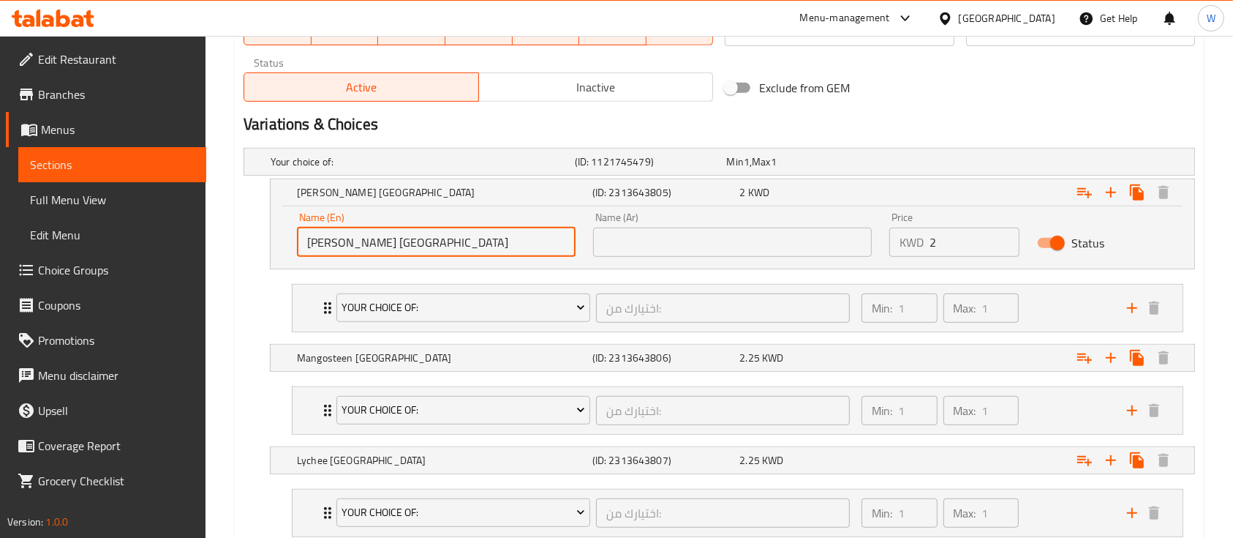
click at [407, 240] on input "Uraga Ethiopia" at bounding box center [436, 241] width 279 height 29
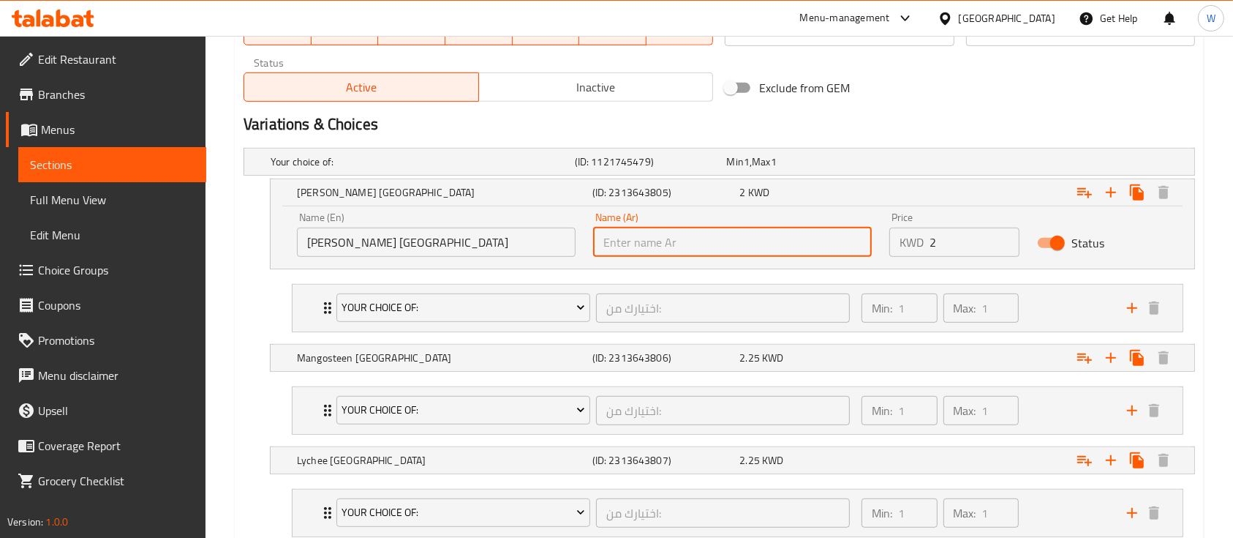
click at [629, 241] on input "text" at bounding box center [732, 241] width 279 height 29
paste input "أوراجا، إثيوبيا"
click at [637, 243] on input "أوراجا، إثيوبيا" at bounding box center [732, 241] width 279 height 29
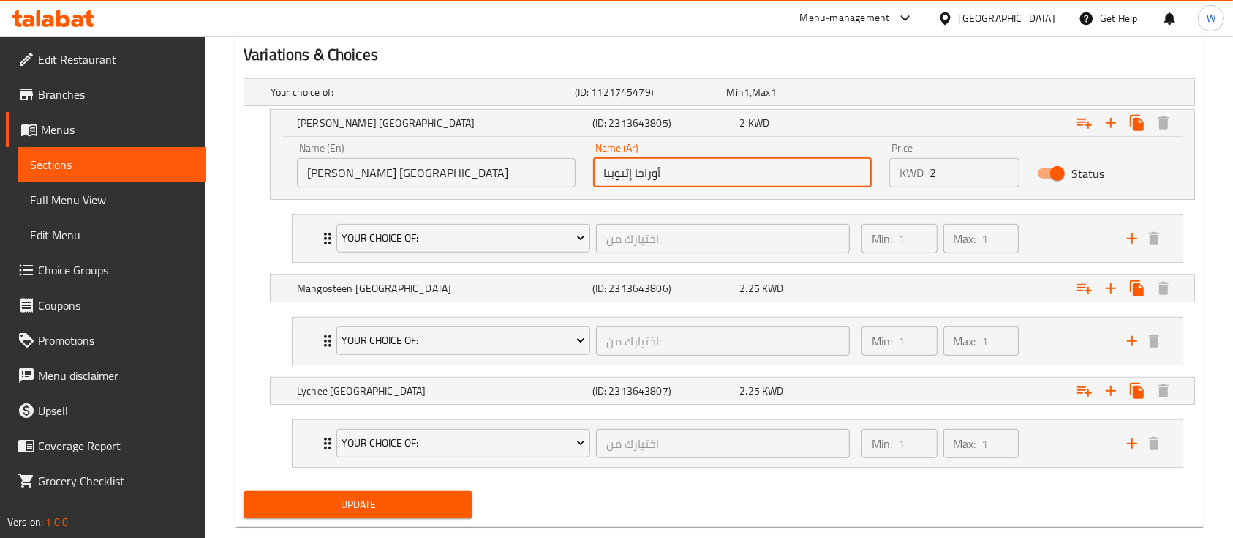
scroll to position [833, 0]
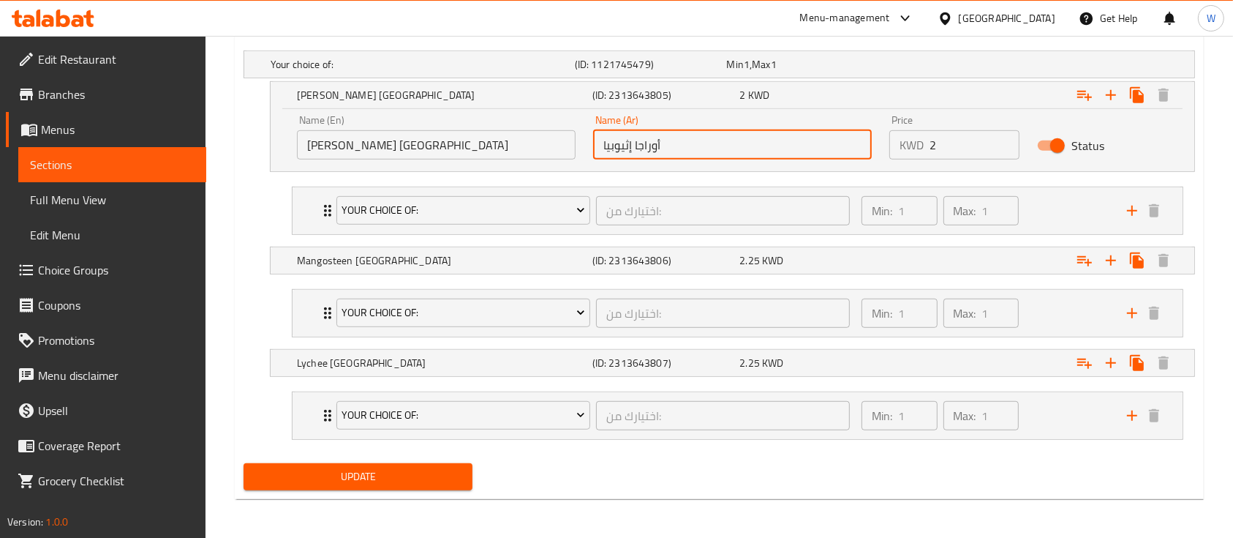
type input "أوراجا إثيوبيا"
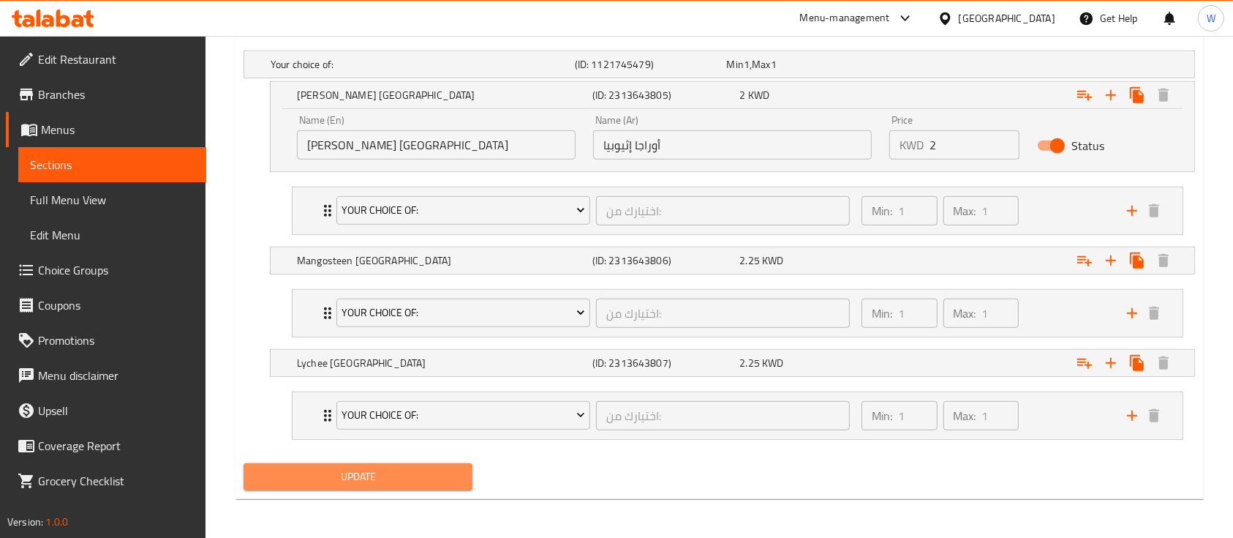
click at [407, 478] on span "Update" at bounding box center [358, 476] width 206 height 18
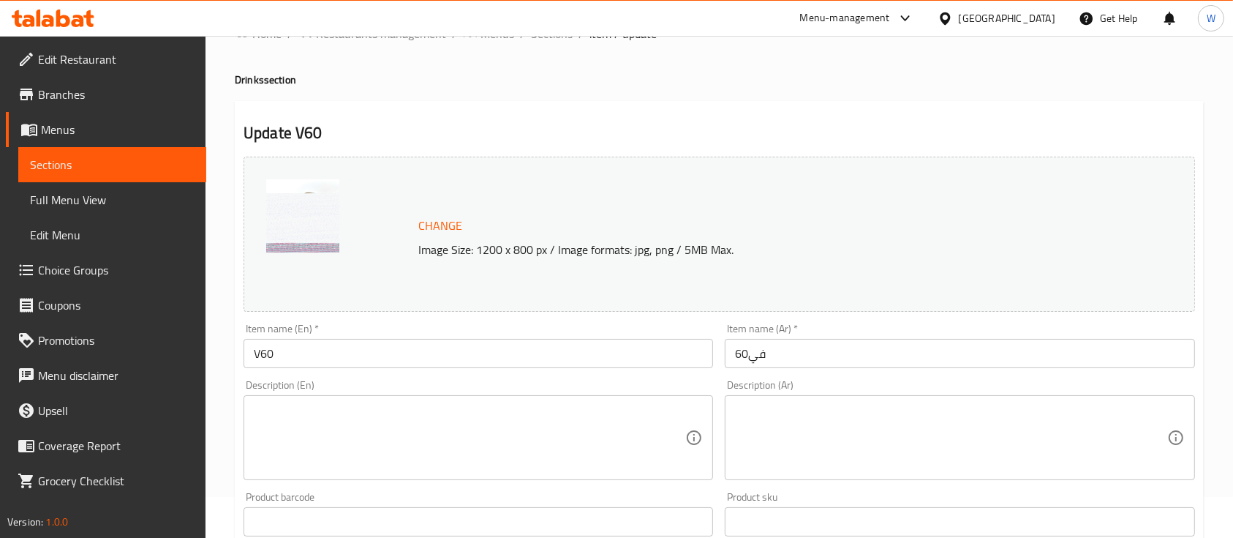
scroll to position [0, 0]
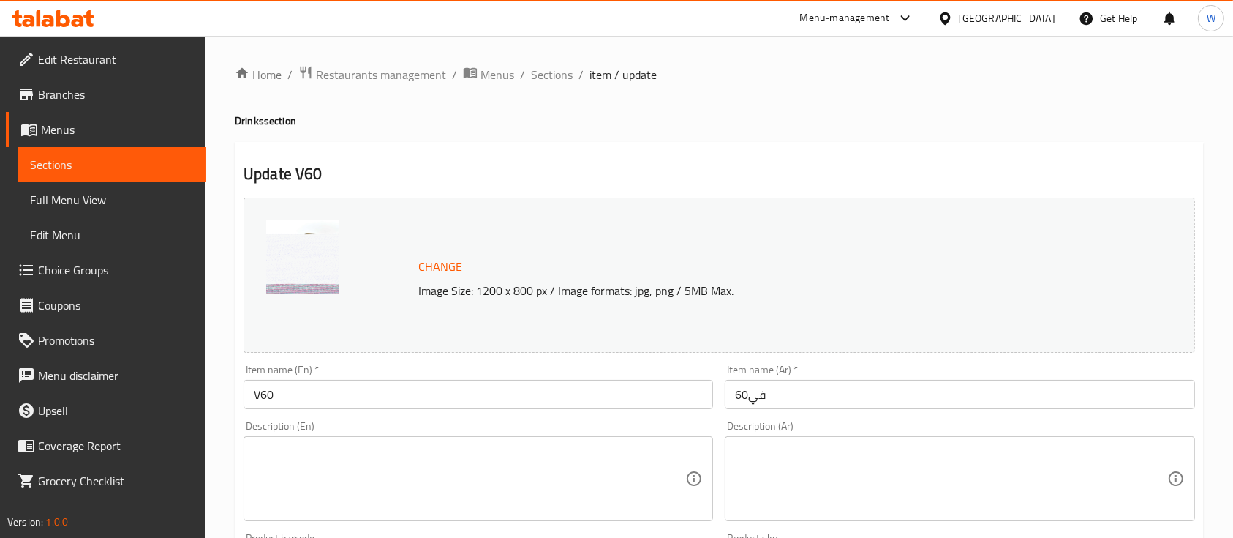
click at [345, 74] on span "Restaurants management" at bounding box center [381, 75] width 130 height 18
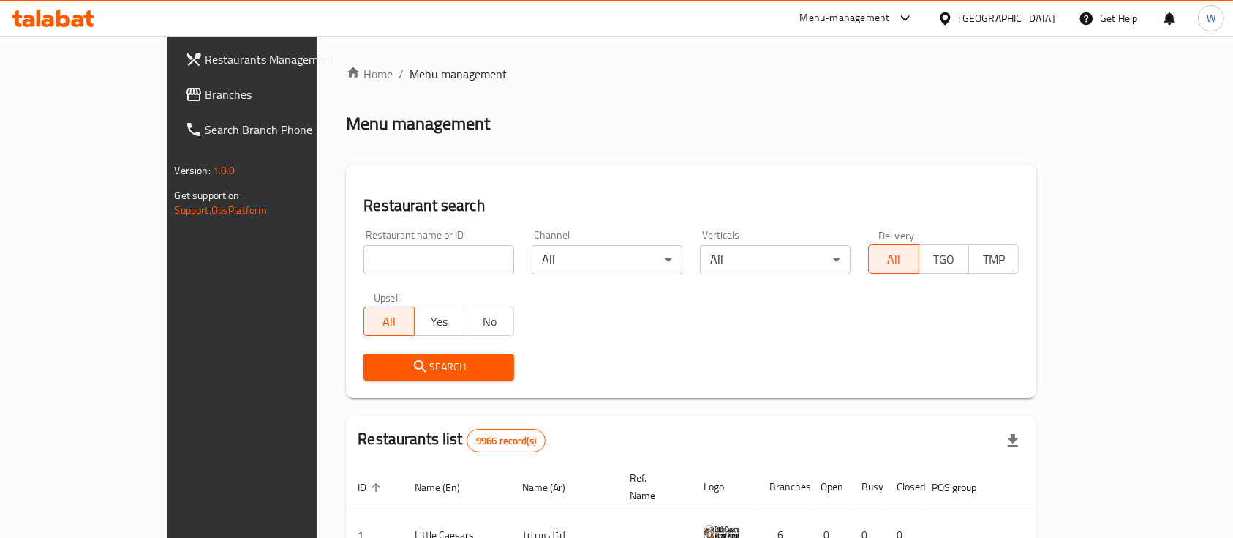
click at [890, 18] on div "Menu-management" at bounding box center [845, 19] width 90 height 18
click at [843, 96] on div "Agent Campaigns Center" at bounding box center [828, 99] width 110 height 16
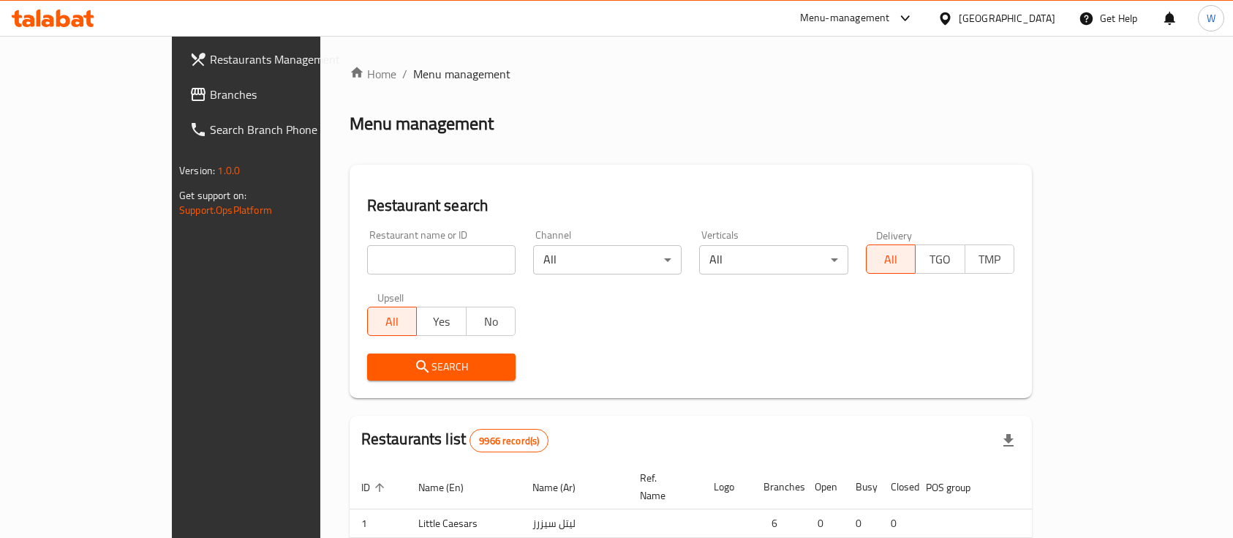
click at [421, 260] on div at bounding box center [616, 269] width 1233 height 538
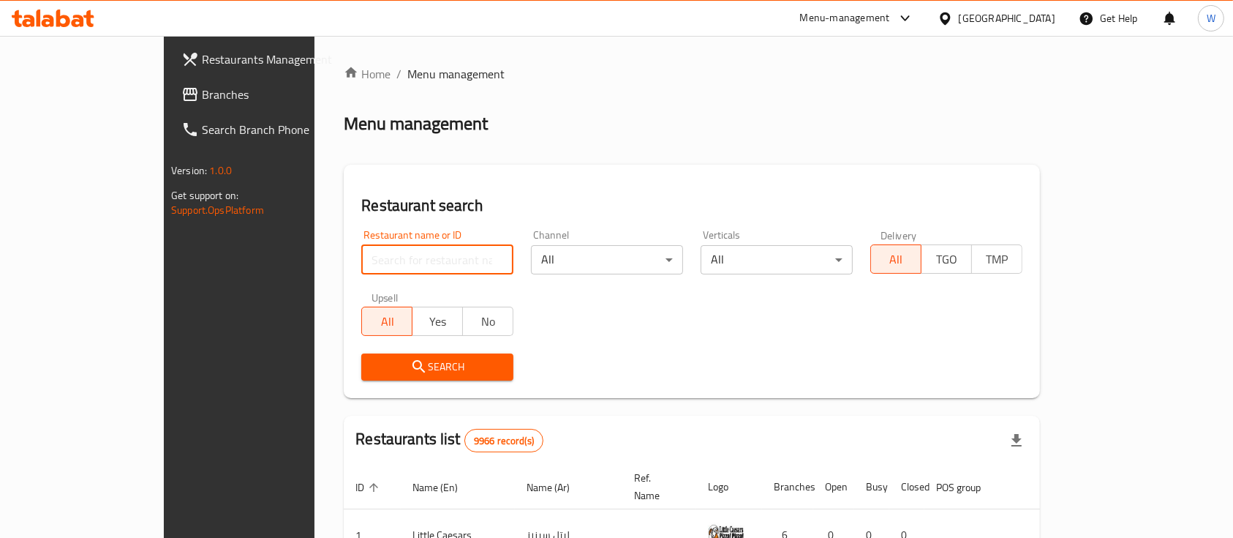
drag, startPoint x: 0, startPoint y: 0, endPoint x: 415, endPoint y: 260, distance: 490.3
click at [421, 260] on input "search" at bounding box center [437, 259] width 152 height 29
type input "snacky"
click button "Search" at bounding box center [437, 366] width 152 height 27
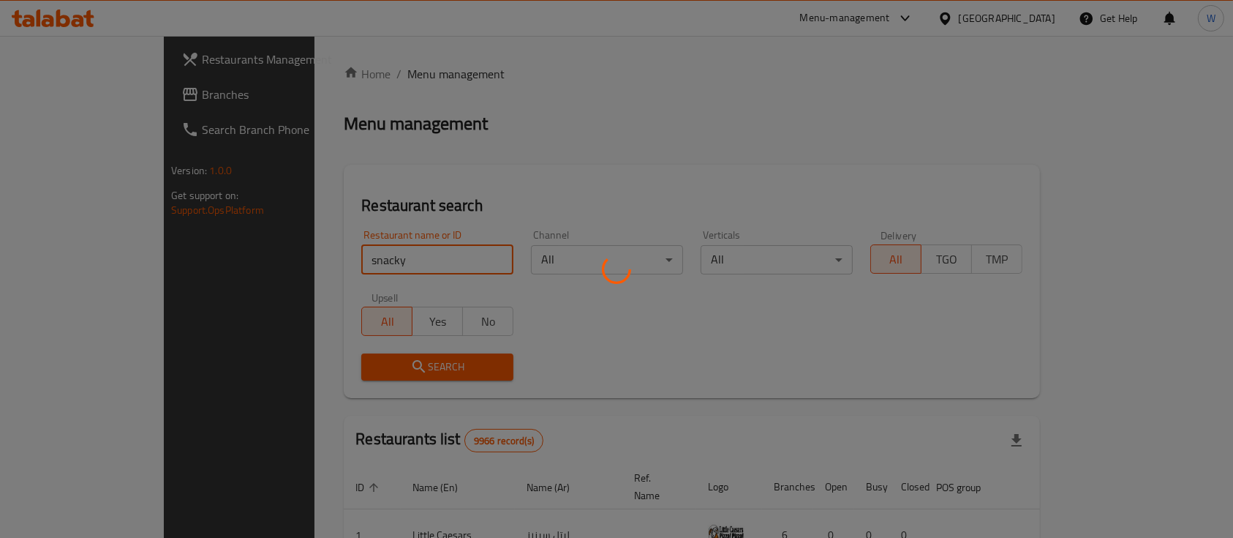
click button "Search" at bounding box center [437, 366] width 152 height 27
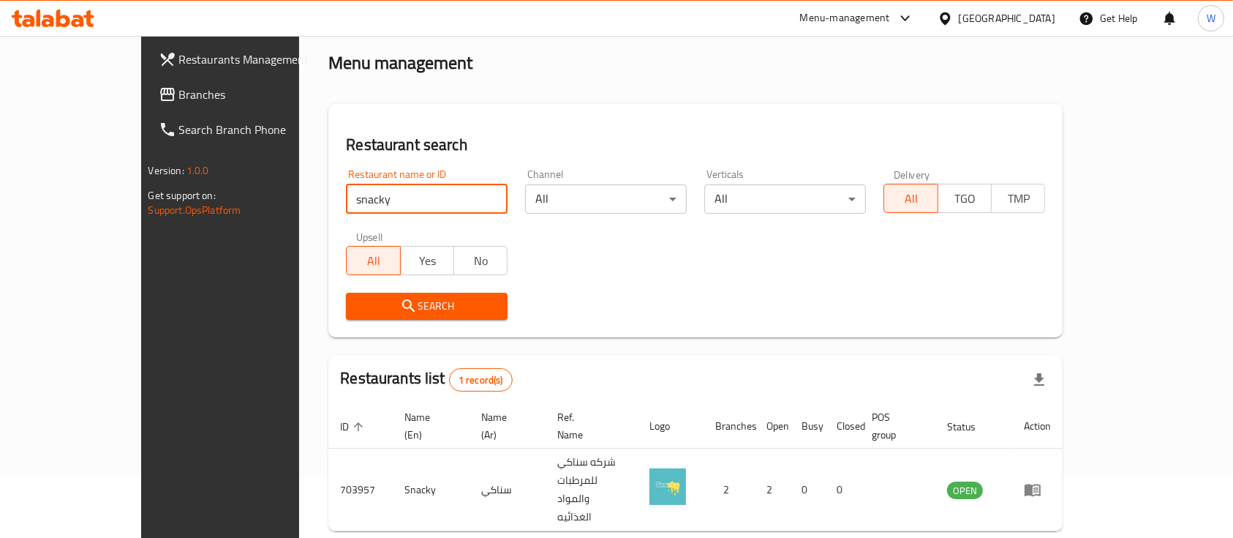
scroll to position [86, 0]
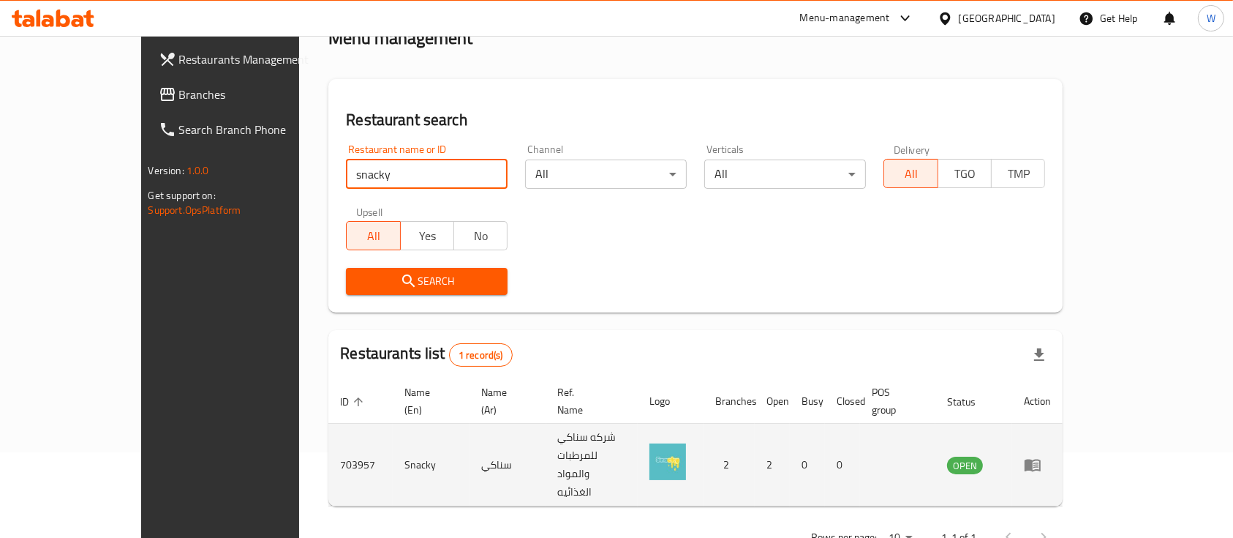
click at [328, 442] on td "703957" at bounding box center [360, 464] width 64 height 83
click at [328, 428] on td "703957" at bounding box center [360, 464] width 64 height 83
copy td "703957"
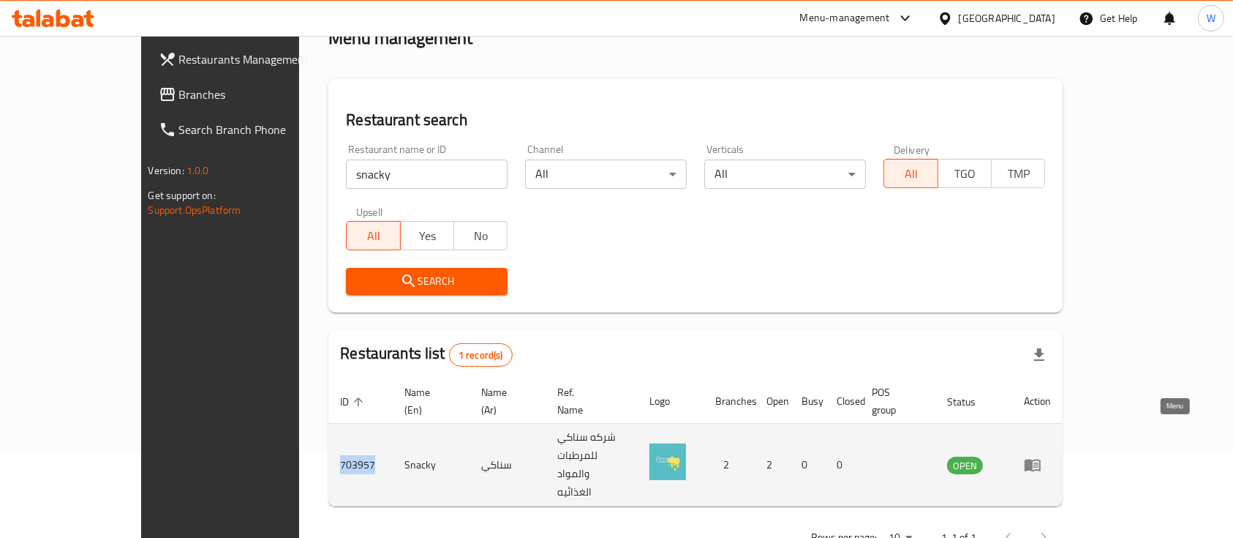
click at [1041, 459] on icon "enhanced table" at bounding box center [1033, 465] width 16 height 12
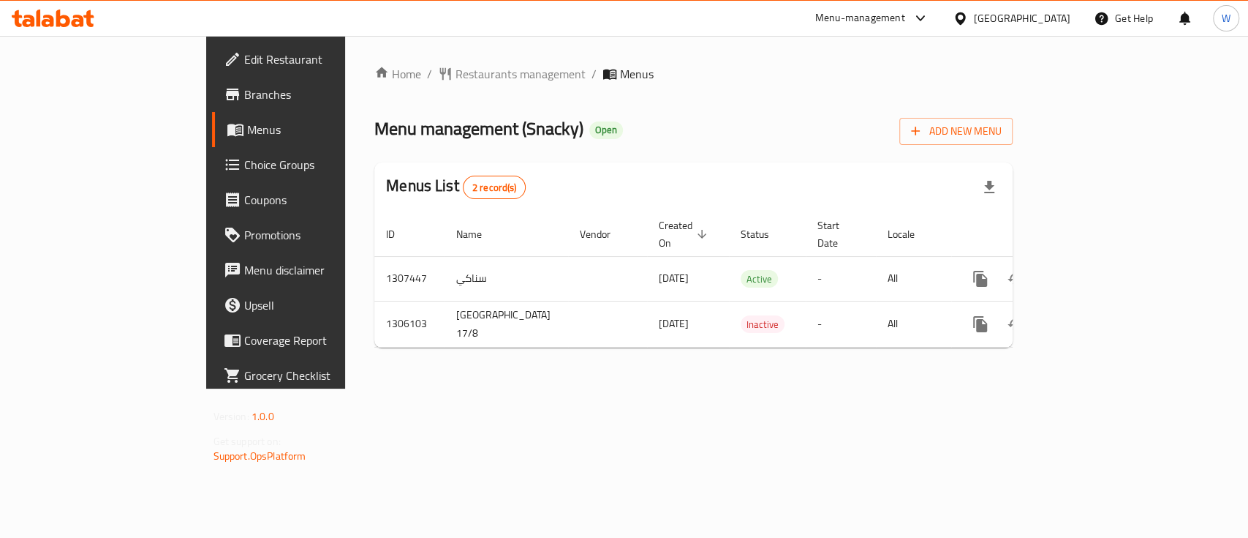
click at [244, 94] on span "Branches" at bounding box center [323, 95] width 159 height 18
